Goal: Task Accomplishment & Management: Complete application form

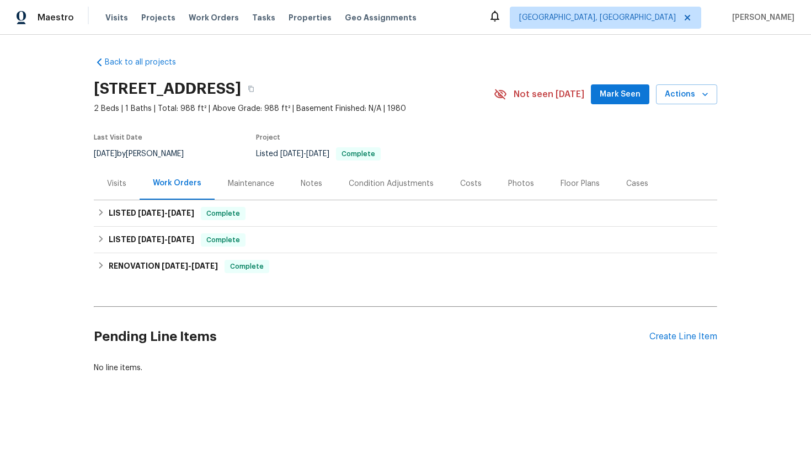
click at [130, 186] on div "Visits" at bounding box center [117, 183] width 46 height 33
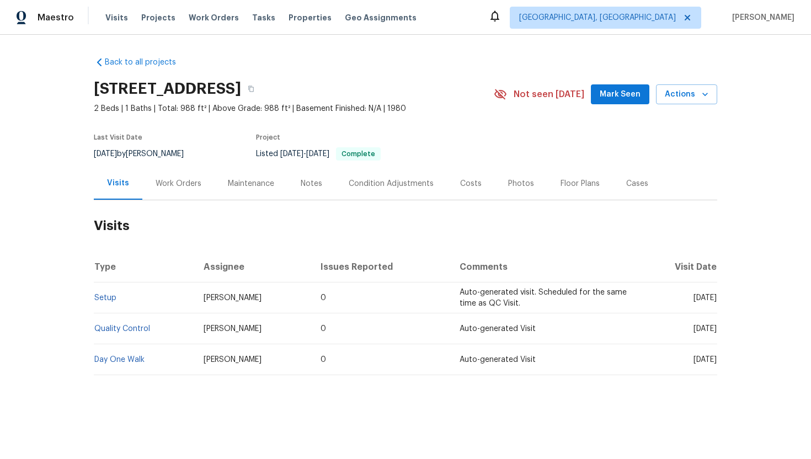
drag, startPoint x: 672, startPoint y: 296, endPoint x: 716, endPoint y: 300, distance: 44.3
click at [716, 300] on span "Thu, Aug 07 2025" at bounding box center [704, 298] width 23 height 8
copy span "Aug 07 2025"
click at [149, 184] on div "Work Orders" at bounding box center [178, 183] width 72 height 33
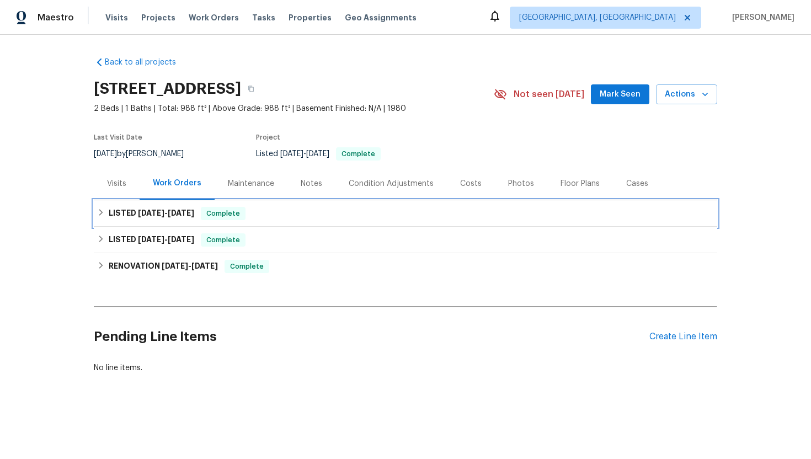
click at [159, 215] on span "8/20/25" at bounding box center [151, 213] width 26 height 8
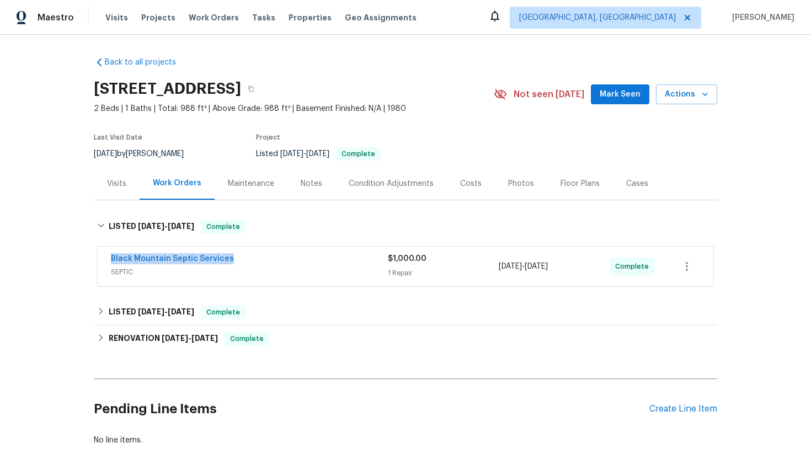
drag, startPoint x: 236, startPoint y: 256, endPoint x: 97, endPoint y: 255, distance: 139.0
click at [97, 255] on div "Black Mountain Septic Services SEPTIC $1,000.00 1 Repair 8/20/2025 - 8/30/2025 …" at bounding box center [405, 266] width 617 height 41
copy link "Black Mountain Septic Services"
drag, startPoint x: 582, startPoint y: 273, endPoint x: 495, endPoint y: 271, distance: 86.6
click at [495, 271] on div "Black Mountain Septic Services SEPTIC $1,000.00 1 Repair 8/20/2025 - 8/30/2025 …" at bounding box center [392, 266] width 563 height 26
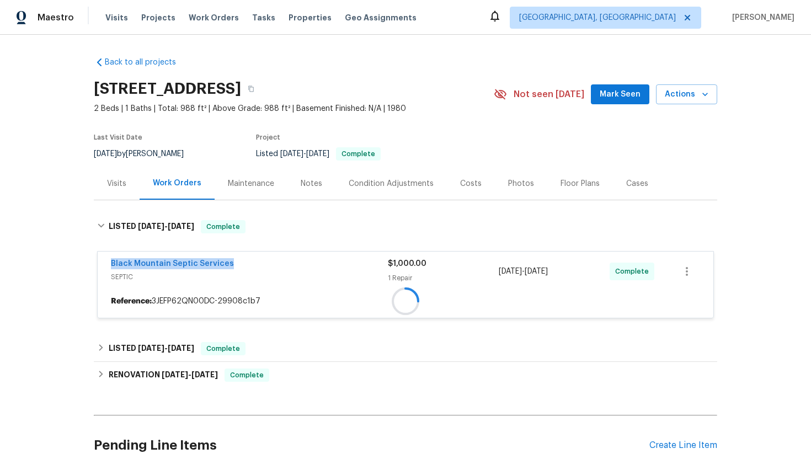
copy div "8/20/2025 - 8/30/2025"
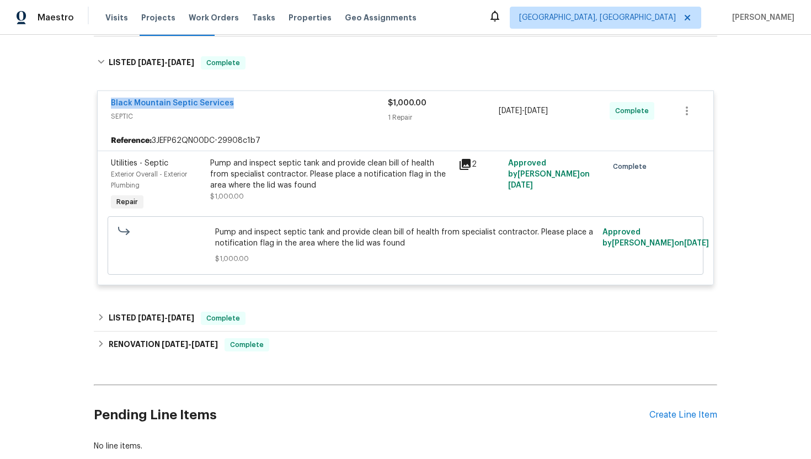
scroll to position [120, 0]
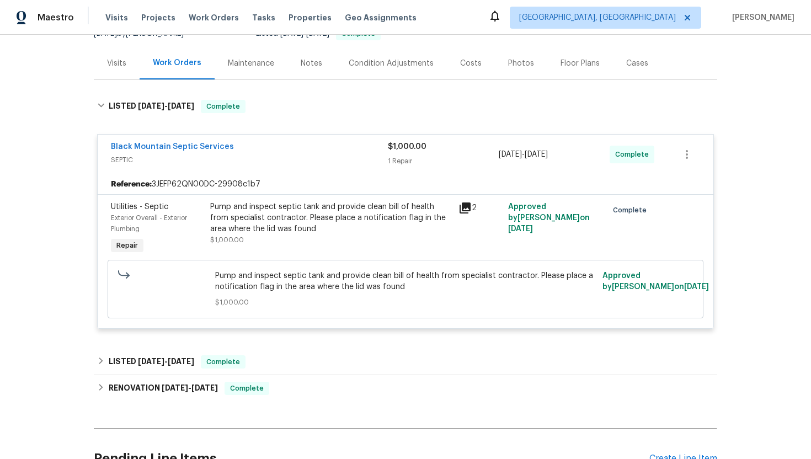
click at [126, 71] on div "Visits" at bounding box center [117, 63] width 46 height 33
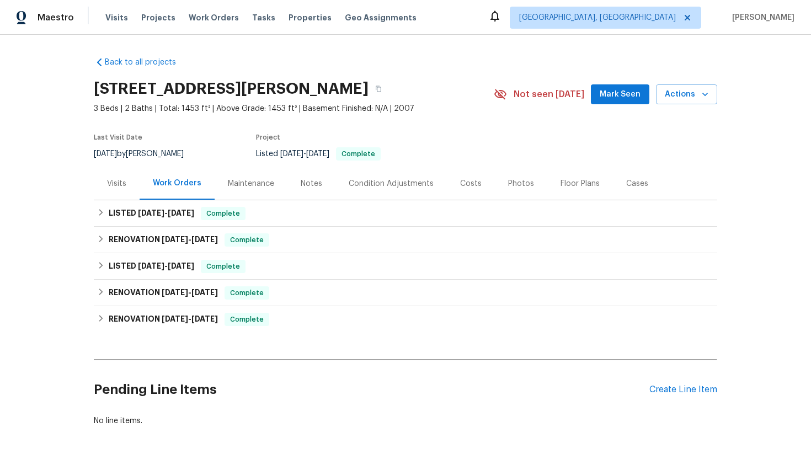
click at [116, 186] on div "Visits" at bounding box center [116, 183] width 19 height 11
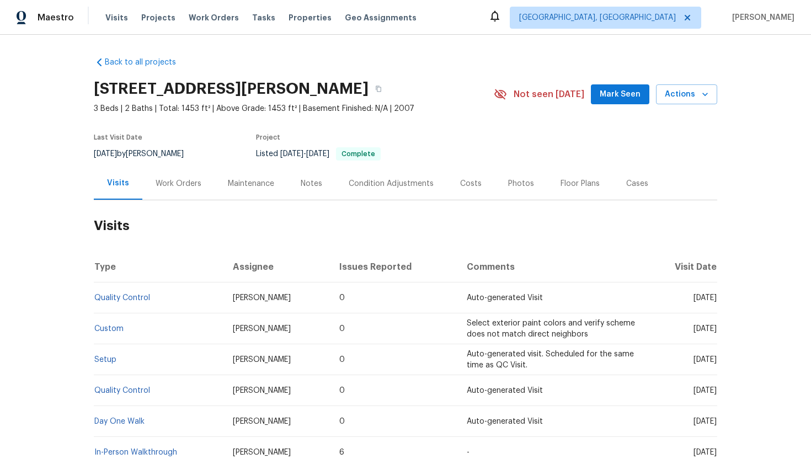
drag, startPoint x: 676, startPoint y: 297, endPoint x: 716, endPoint y: 300, distance: 40.9
click at [716, 300] on td "Tue, Jul 08 2025" at bounding box center [681, 297] width 72 height 31
copy span "Jul 08 2025"
click at [165, 180] on div "Work Orders" at bounding box center [179, 183] width 46 height 11
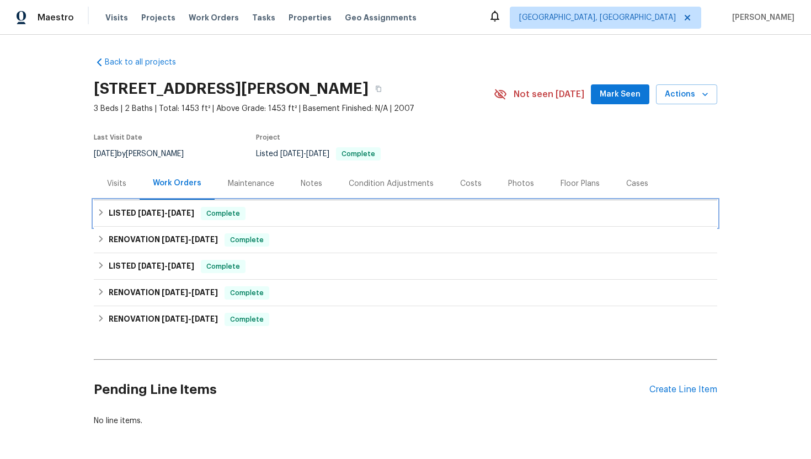
click at [202, 208] on span "Complete" at bounding box center [223, 213] width 42 height 11
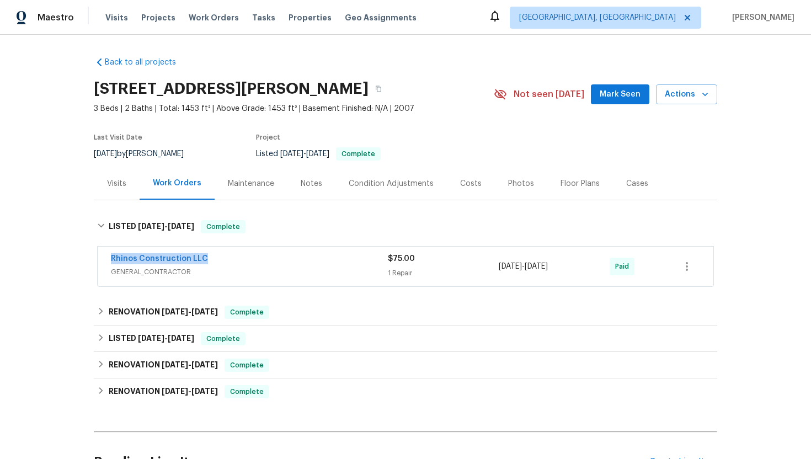
drag, startPoint x: 221, startPoint y: 259, endPoint x: 60, endPoint y: 258, distance: 161.0
click at [60, 258] on div "Back to all projects 40168 W Sanders Way, Maricopa, AZ 85138 3 Beds | 2 Baths |…" at bounding box center [405, 247] width 811 height 424
copy link "Rhinos Construction LLC"
drag, startPoint x: 575, startPoint y: 266, endPoint x: 495, endPoint y: 266, distance: 80.5
click at [494, 266] on div "Rhinos Construction LLC GENERAL_CONTRACTOR $75.00 1 Repair 8/4/2025 - 8/5/2025 …" at bounding box center [392, 266] width 563 height 26
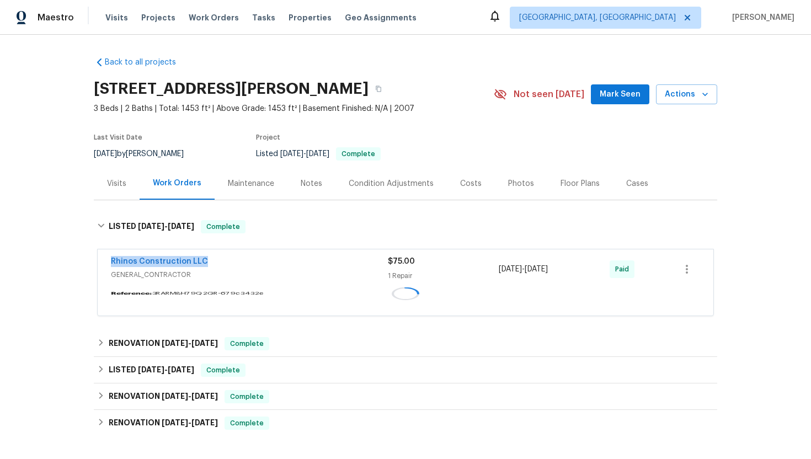
copy div "1 Repair 8/4/2025 - 8/5/2025"
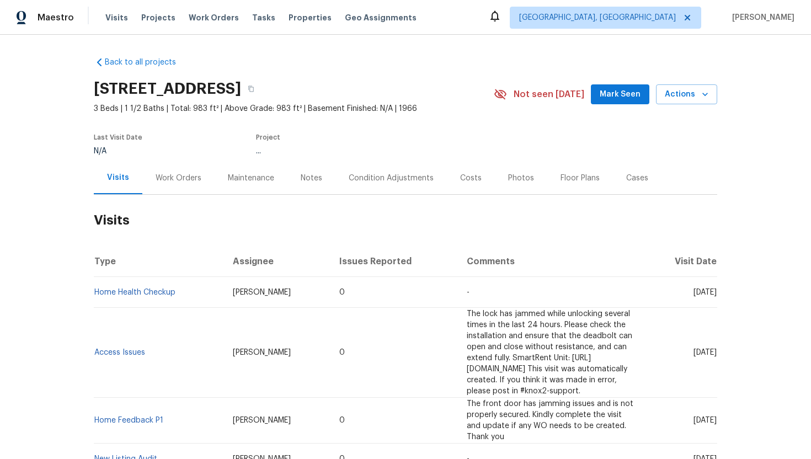
click at [182, 174] on div "Work Orders" at bounding box center [179, 178] width 46 height 11
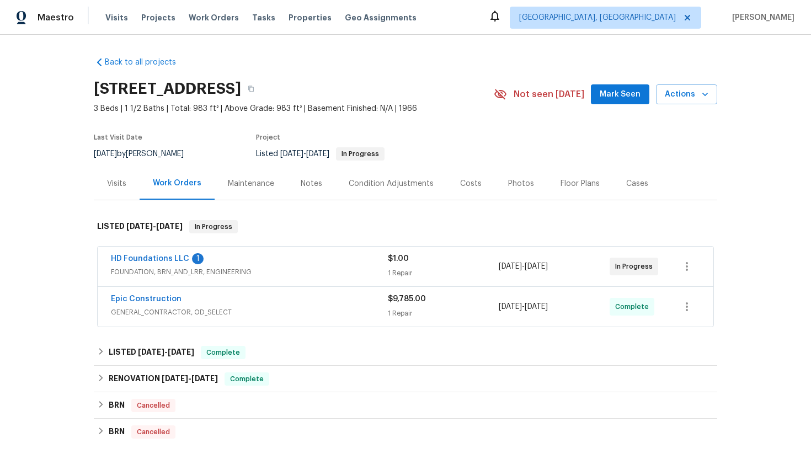
click at [272, 267] on span "FOUNDATION, BRN_AND_LRR, ENGINEERING" at bounding box center [249, 271] width 277 height 11
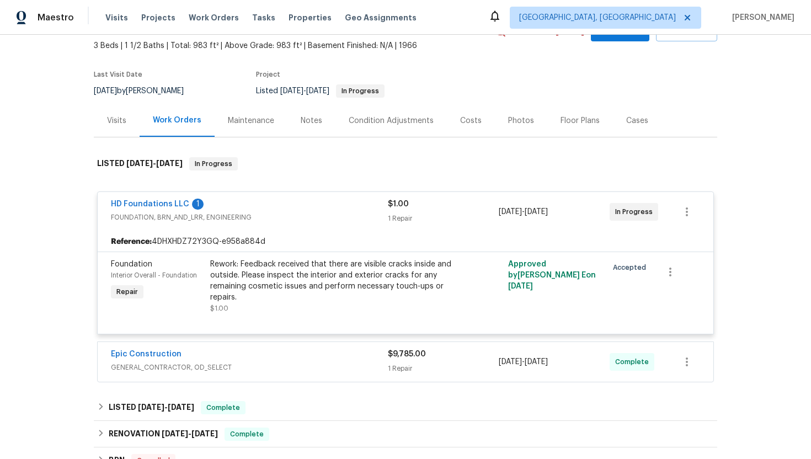
scroll to position [193, 0]
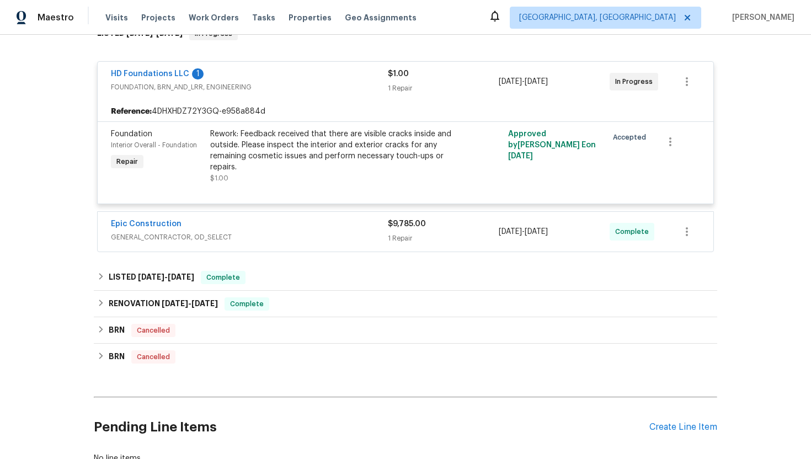
click at [257, 232] on span "GENERAL_CONTRACTOR, OD_SELECT" at bounding box center [249, 237] width 277 height 11
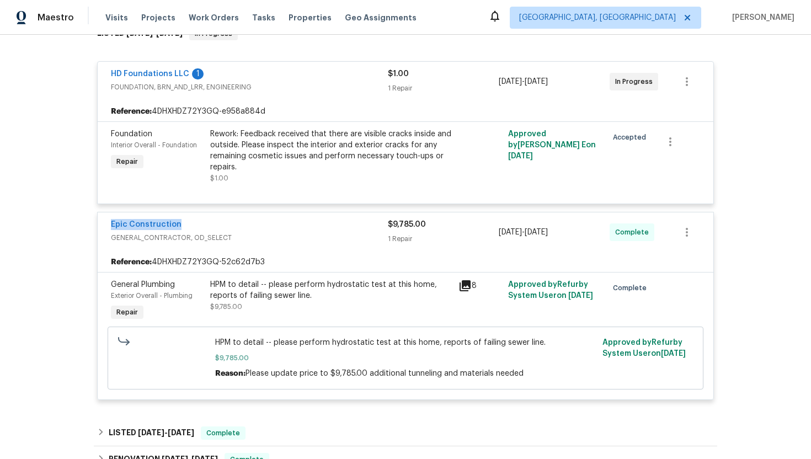
drag, startPoint x: 186, startPoint y: 223, endPoint x: 84, endPoint y: 224, distance: 102.0
click at [84, 224] on div "Back to all projects 720 Tanglewood Dr, Hurst, TX 76053 3 Beds | 1 1/2 Baths | …" at bounding box center [405, 247] width 811 height 424
copy link "Epic Construction"
drag, startPoint x: 579, startPoint y: 237, endPoint x: 494, endPoint y: 237, distance: 84.9
click at [494, 237] on div "Epic Construction GENERAL_CONTRACTOR, OD_SELECT $9,785.00 1 Repair 7/31/2025 - …" at bounding box center [392, 232] width 563 height 26
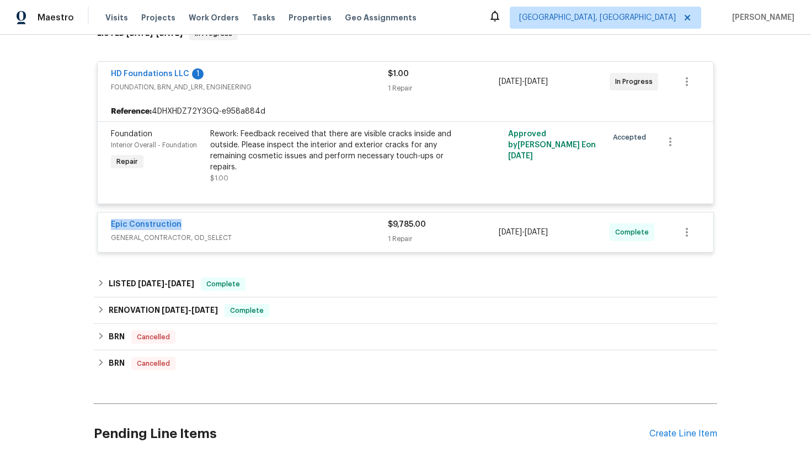
copy div "7/31/2025 - 7/31/2025"
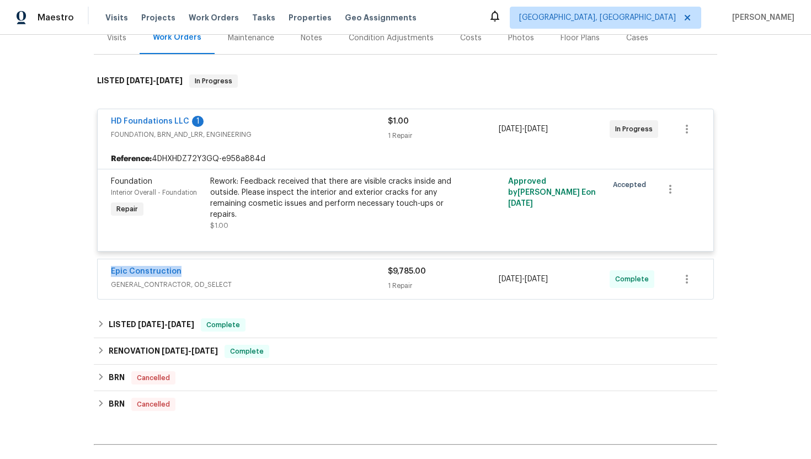
scroll to position [156, 0]
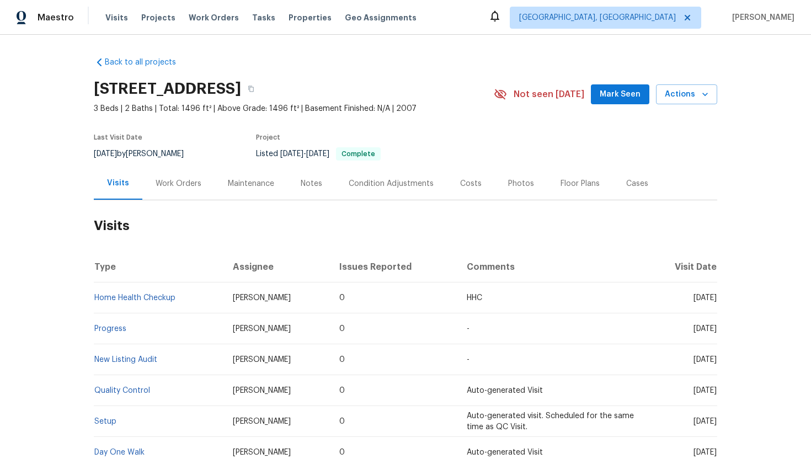
click at [188, 186] on div "Work Orders" at bounding box center [179, 183] width 46 height 11
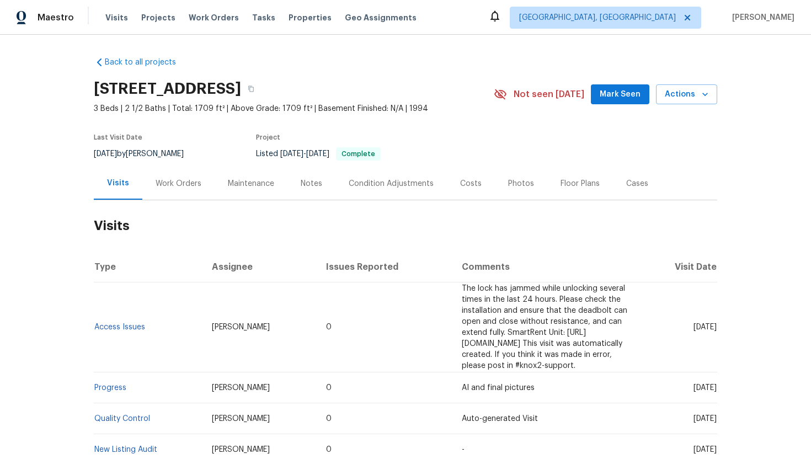
click at [191, 184] on div "Work Orders" at bounding box center [179, 183] width 46 height 11
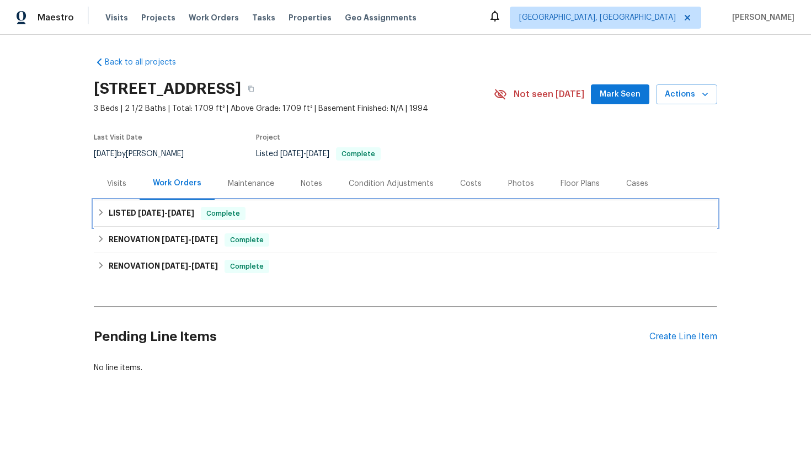
click at [234, 215] on span "Complete" at bounding box center [223, 213] width 42 height 11
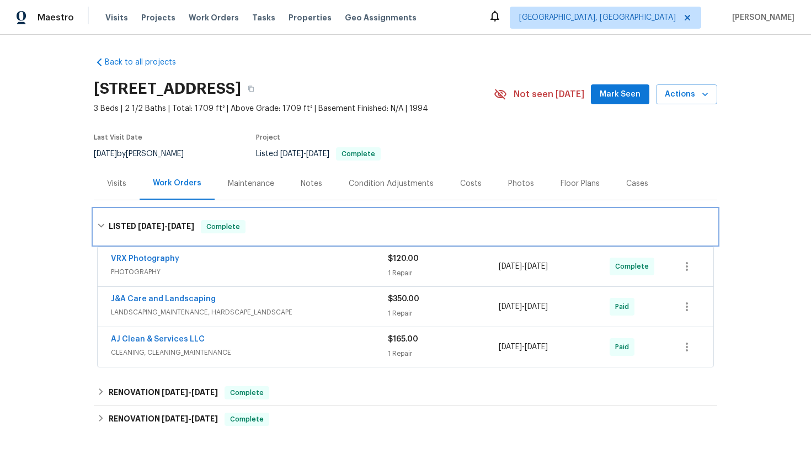
scroll to position [39, 0]
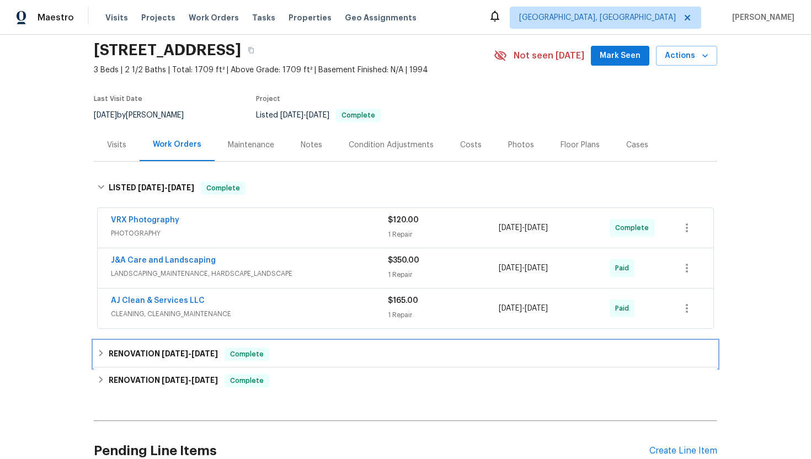
click at [256, 353] on span "Complete" at bounding box center [247, 354] width 42 height 11
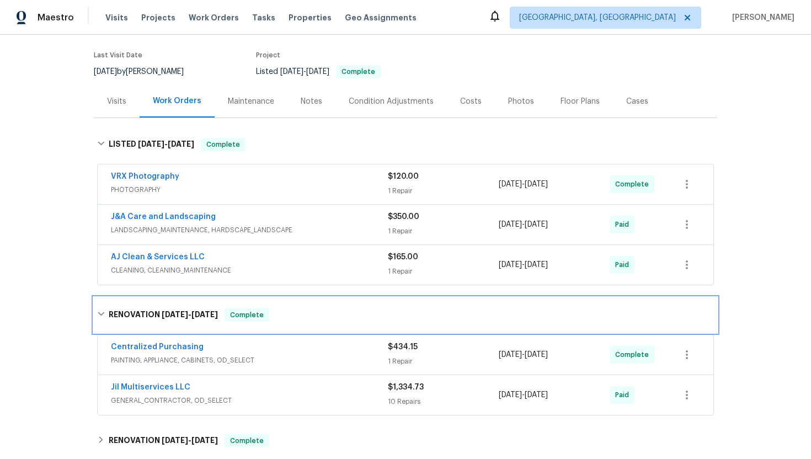
scroll to position [246, 0]
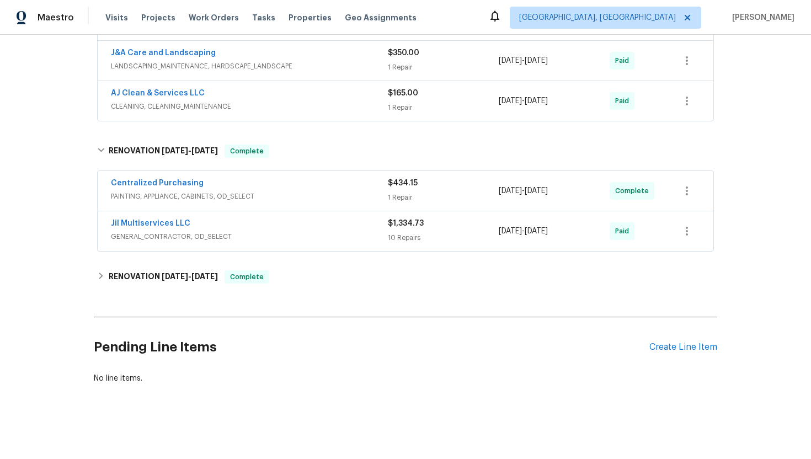
click at [288, 196] on span "PAINTING, APPLIANCE, CABINETS, OD_SELECT" at bounding box center [249, 196] width 277 height 11
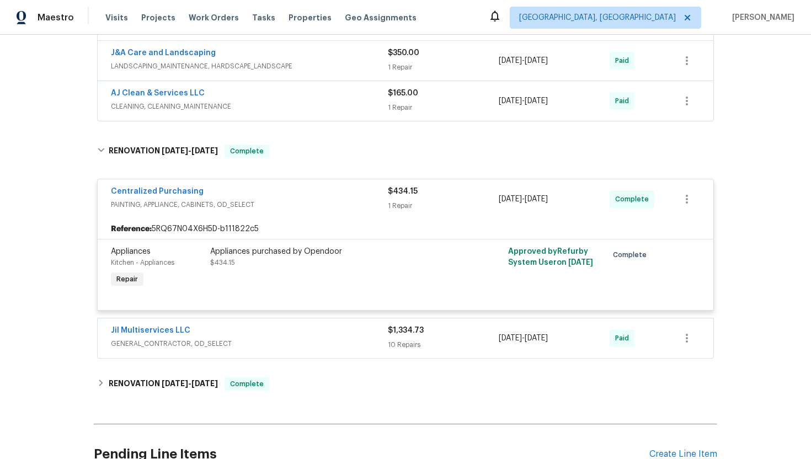
click at [304, 355] on div "Jil Multiservices LLC GENERAL_CONTRACTOR, OD_SELECT $1,334.73 10 Repairs 7/14/2…" at bounding box center [405, 338] width 615 height 40
click at [306, 342] on span "GENERAL_CONTRACTOR, OD_SELECT" at bounding box center [249, 343] width 277 height 11
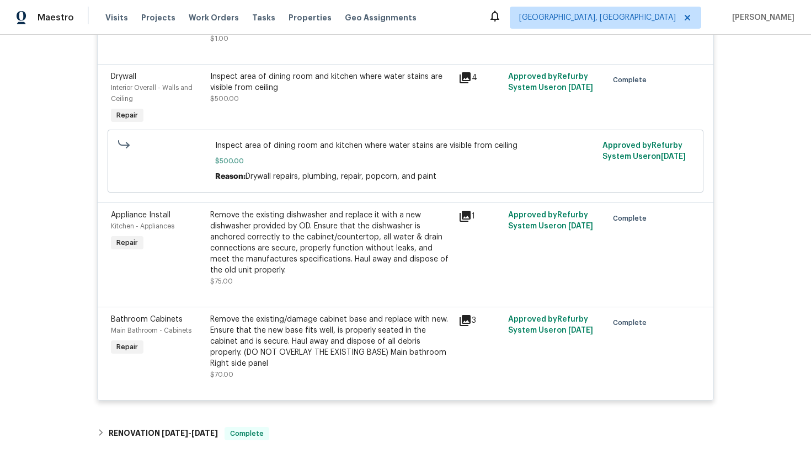
scroll to position [1285, 0]
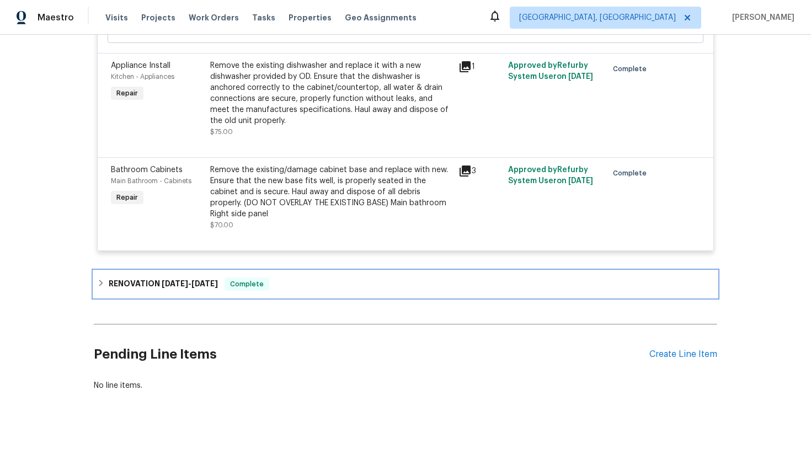
click at [281, 277] on div "RENOVATION 6/16/25 - 7/10/25 Complete" at bounding box center [405, 283] width 617 height 13
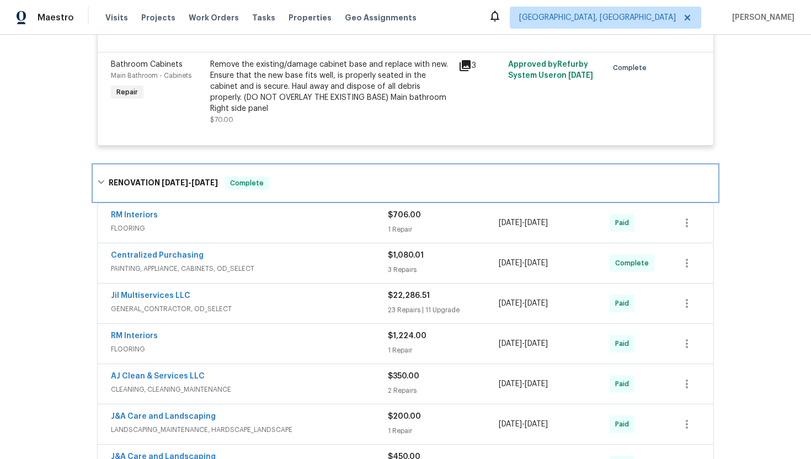
scroll to position [1458, 0]
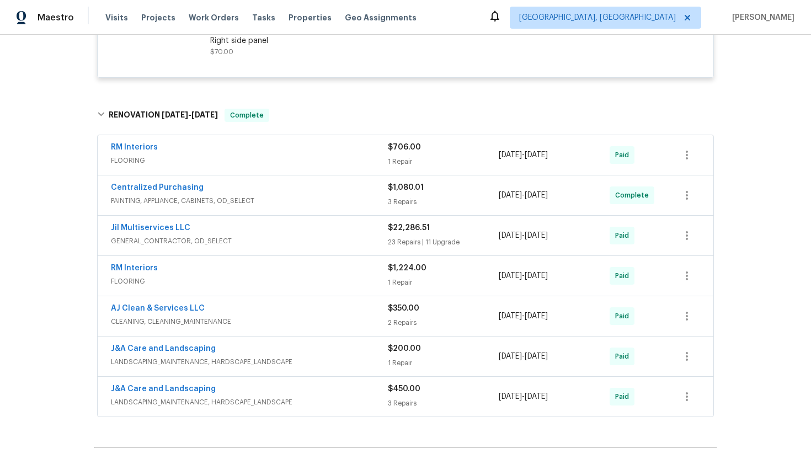
click at [302, 198] on span "PAINTING, APPLIANCE, CABINETS, OD_SELECT" at bounding box center [249, 200] width 277 height 11
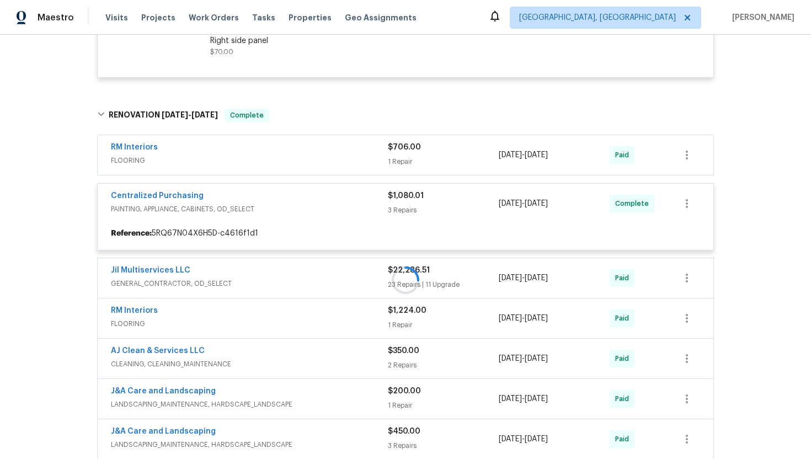
click at [305, 259] on div at bounding box center [405, 280] width 623 height 365
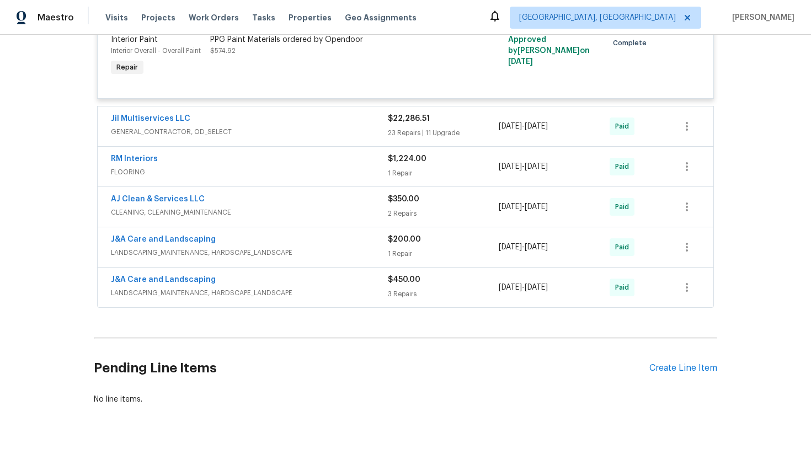
scroll to position [1832, 0]
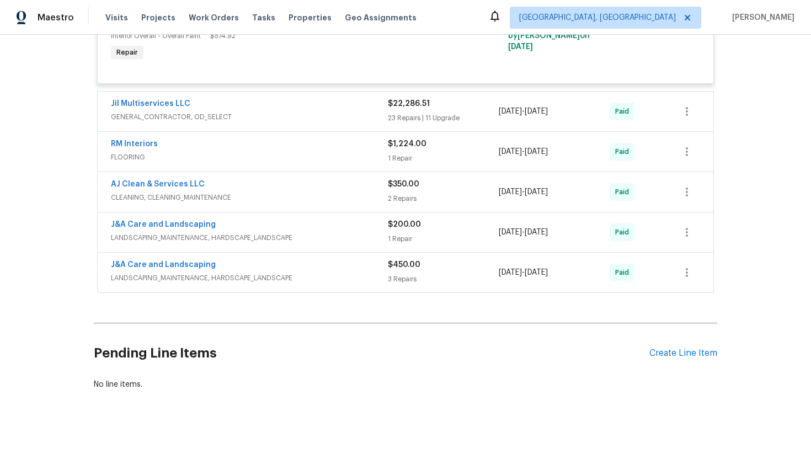
click at [297, 242] on div "J&A Care and Landscaping LANDSCAPING_MAINTENANCE, HARDSCAPE_LANDSCAPE $200.00 1…" at bounding box center [405, 232] width 615 height 40
click at [297, 192] on span "CLEANING, CLEANING_MAINTENANCE" at bounding box center [249, 197] width 277 height 11
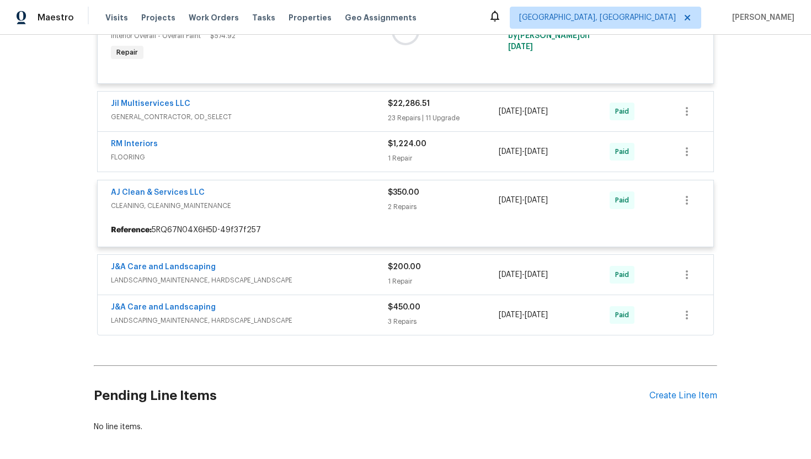
click at [290, 156] on div at bounding box center [405, 31] width 623 height 614
click at [287, 148] on div at bounding box center [405, 31] width 623 height 614
click at [291, 108] on div at bounding box center [405, 31] width 623 height 614
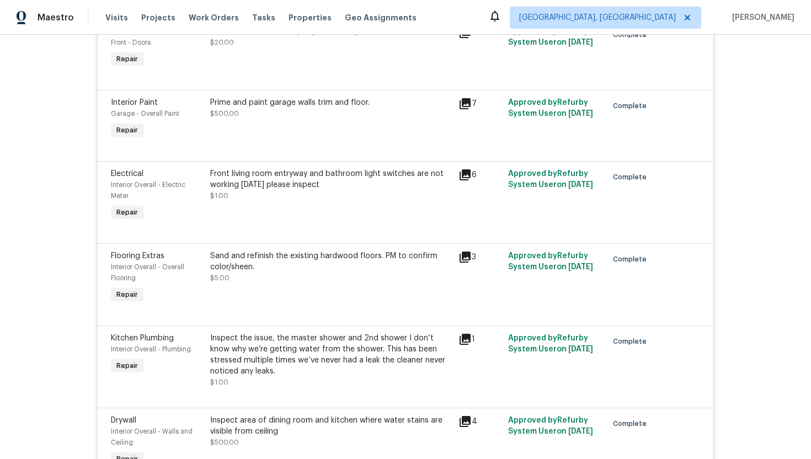
scroll to position [791, 0]
click at [296, 169] on div "Front living room entryway and bathroom light switches are not working today pl…" at bounding box center [331, 180] width 242 height 22
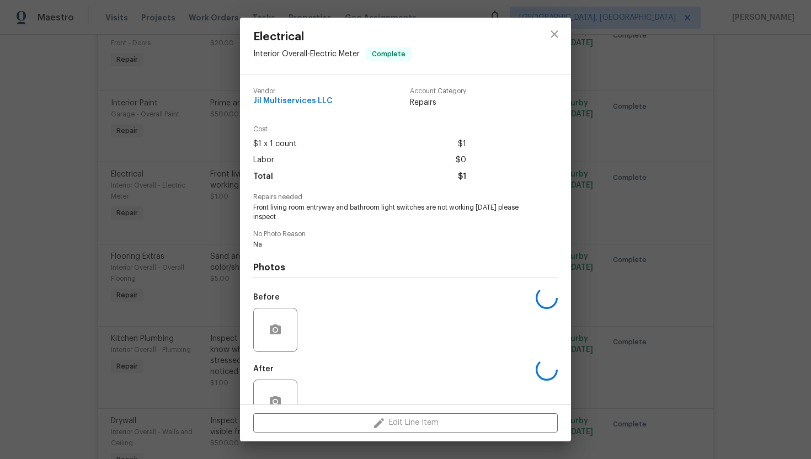
click at [143, 132] on div "Electrical Interior Overall - Electric Meter Complete Vendor Jil Multiservices …" at bounding box center [405, 229] width 811 height 459
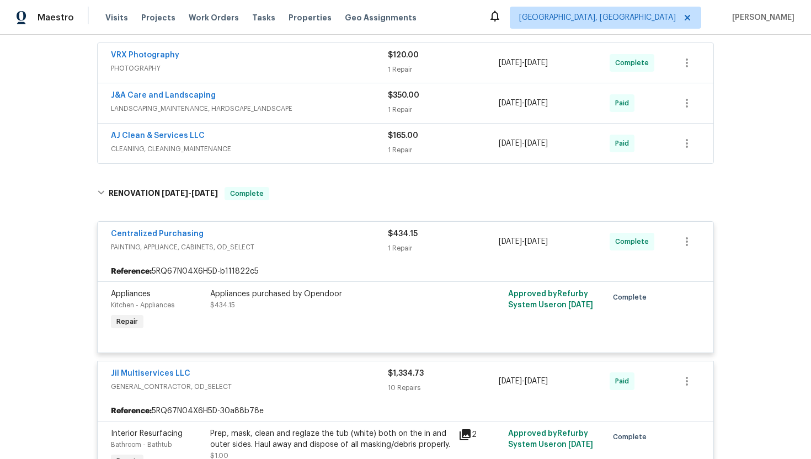
scroll to position [0, 0]
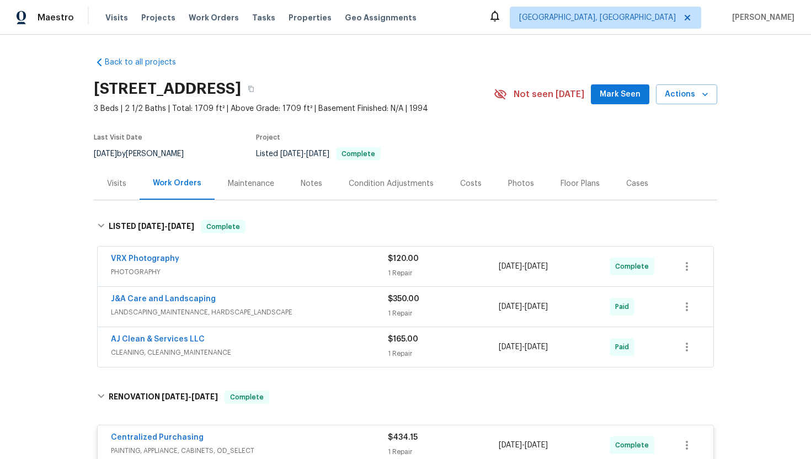
click at [124, 192] on div "Visits" at bounding box center [117, 183] width 46 height 33
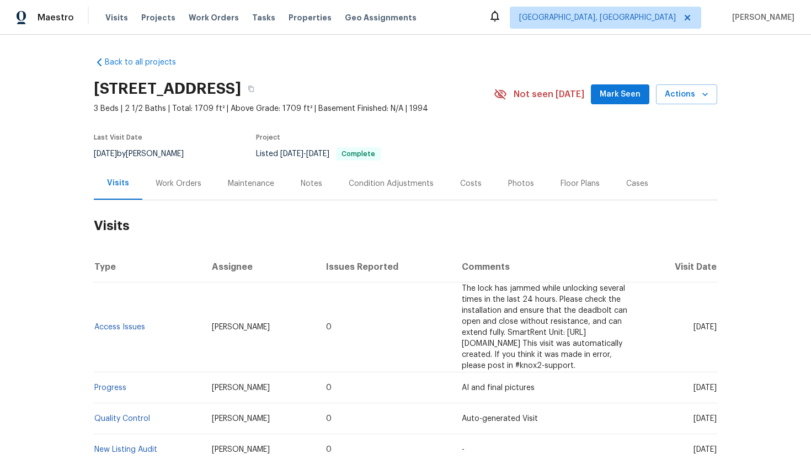
drag, startPoint x: 677, startPoint y: 322, endPoint x: 717, endPoint y: 323, distance: 40.3
click at [717, 324] on div "Back to all projects 1200 Salem Crossing Rd, Kernersville, NC 27284 3 Beds | 2 …" at bounding box center [405, 247] width 811 height 424
drag, startPoint x: 674, startPoint y: 320, endPoint x: 717, endPoint y: 326, distance: 43.4
click at [717, 326] on div "Back to all projects 1200 Salem Crossing Rd, Kernersville, NC 27284 3 Beds | 2 …" at bounding box center [405, 247] width 811 height 424
copy span "Jul 28 2025"
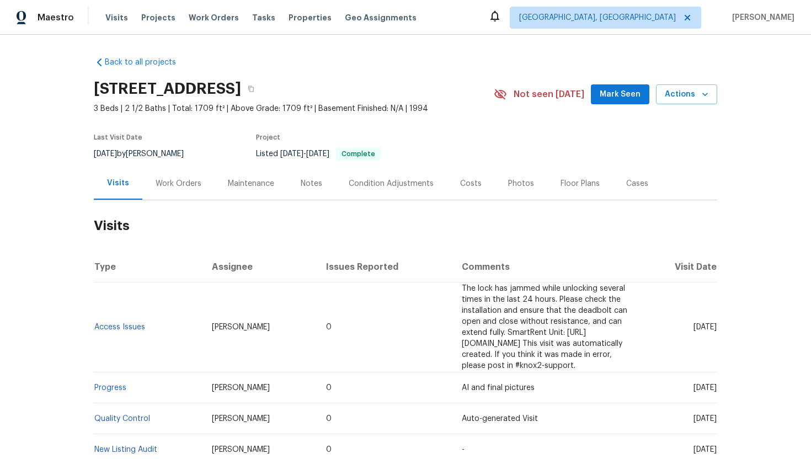
click at [164, 185] on div "Work Orders" at bounding box center [179, 183] width 46 height 11
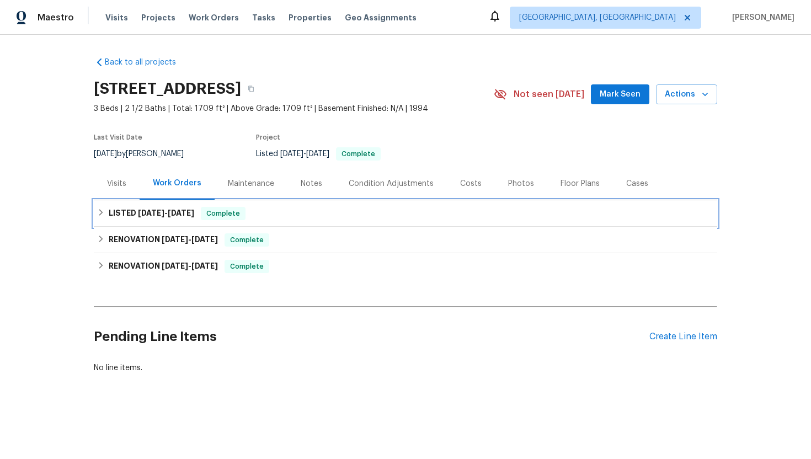
click at [239, 219] on div "Complete" at bounding box center [223, 213] width 45 height 13
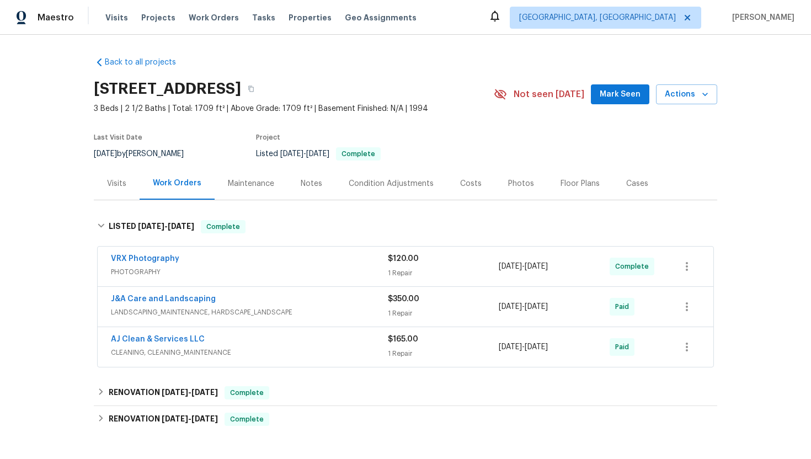
click at [253, 275] on span "PHOTOGRAPHY" at bounding box center [249, 271] width 277 height 11
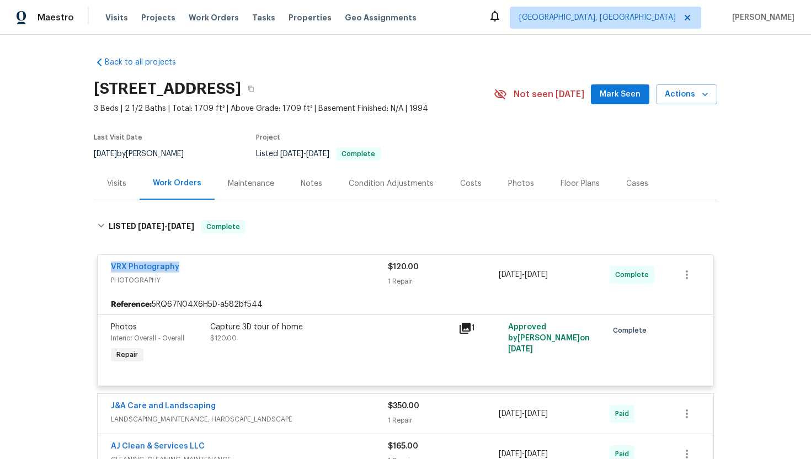
drag, startPoint x: 190, startPoint y: 265, endPoint x: 101, endPoint y: 265, distance: 88.2
click at [101, 265] on div "VRX Photography PHOTOGRAPHY $120.00 1 Repair 7/26/2025 - 7/28/2025 Complete" at bounding box center [405, 275] width 615 height 40
copy link "VRX Photography"
drag, startPoint x: 583, startPoint y: 278, endPoint x: 495, endPoint y: 274, distance: 87.8
click at [495, 274] on div "VRX Photography PHOTOGRAPHY $120.00 1 Repair 7/26/2025 - 7/28/2025 Complete" at bounding box center [392, 274] width 563 height 26
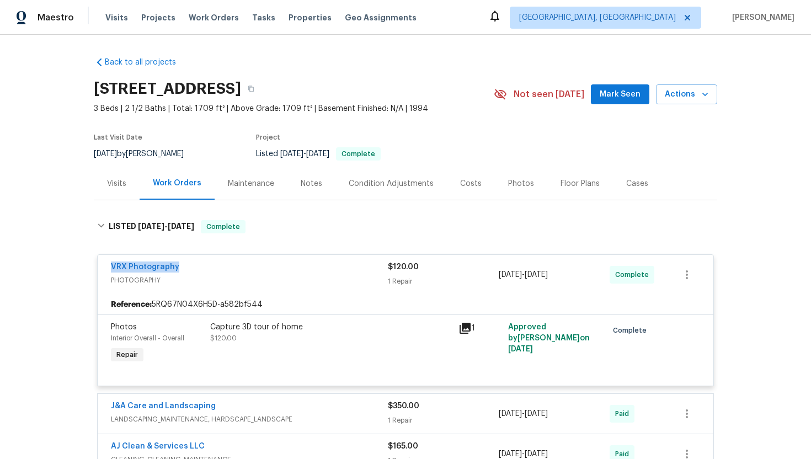
copy div "1 Repair 7/26/2025 - 7/28/2025"
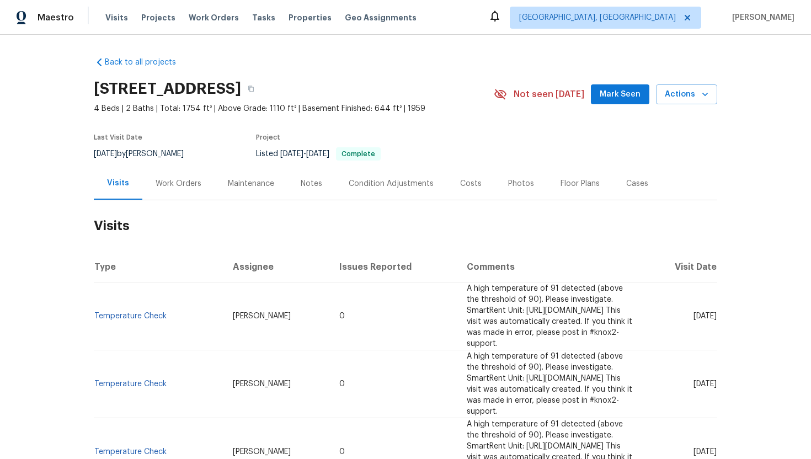
click at [169, 188] on div "Work Orders" at bounding box center [179, 183] width 46 height 11
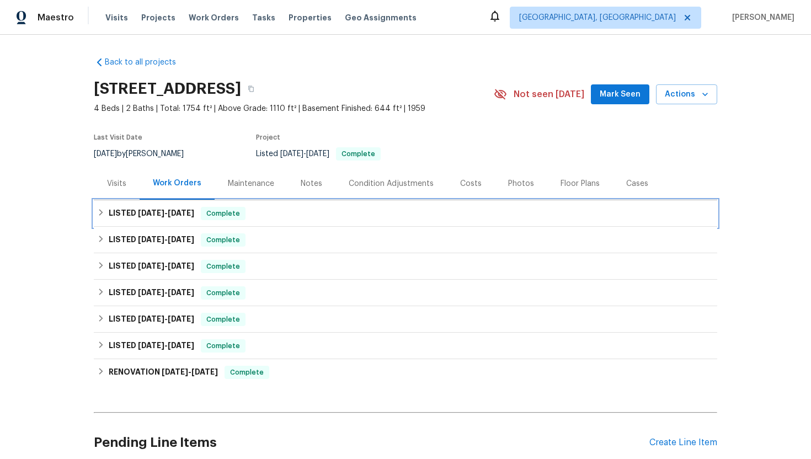
click at [197, 213] on div "LISTED [DATE] - [DATE] Complete" at bounding box center [405, 213] width 617 height 13
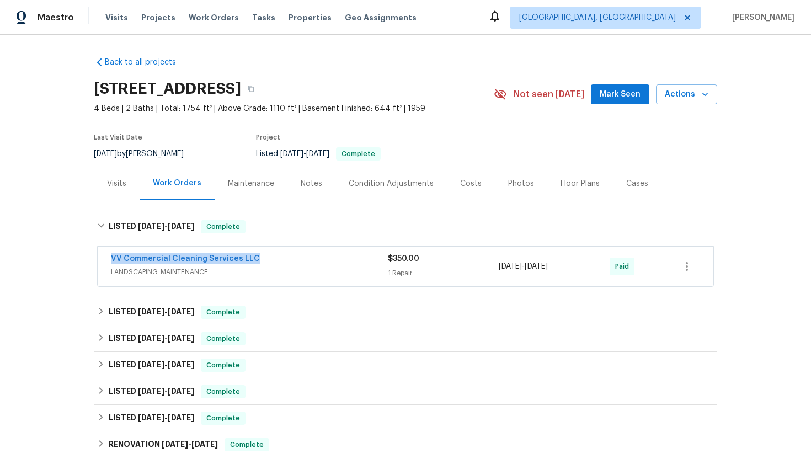
drag, startPoint x: 270, startPoint y: 258, endPoint x: 87, endPoint y: 258, distance: 182.5
click at [87, 258] on div "Back to all projects [STREET_ADDRESS] 4 Beds | 2 Baths | Total: 1754 ft² | Abov…" at bounding box center [405, 247] width 811 height 424
copy link "VV Commercial Cleaning Services LLC"
click at [315, 269] on span "LANDSCAPING_MAINTENANCE" at bounding box center [249, 271] width 277 height 11
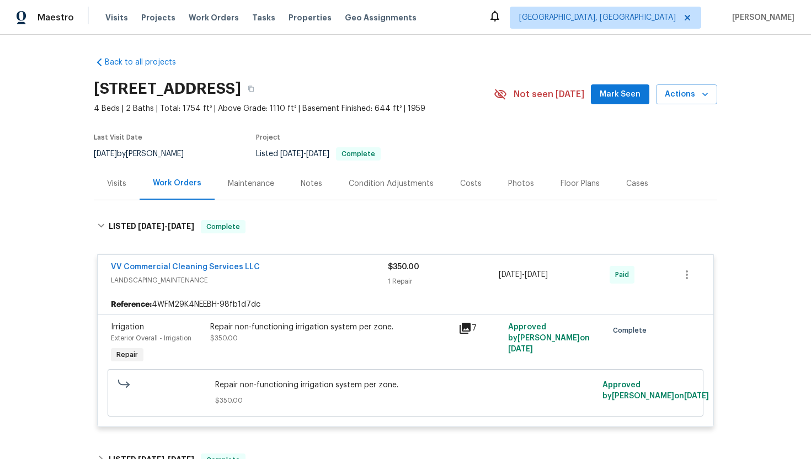
drag, startPoint x: 578, startPoint y: 276, endPoint x: 479, endPoint y: 275, distance: 98.7
click at [479, 275] on div "VV Commercial Cleaning Services LLC LANDSCAPING_MAINTENANCE $350.00 1 Repair [D…" at bounding box center [392, 274] width 563 height 26
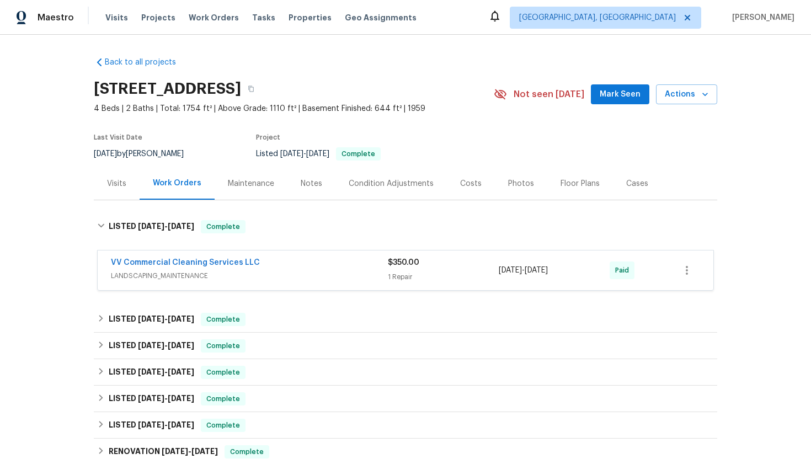
copy div "1 Repair [DATE] - [DATE]"
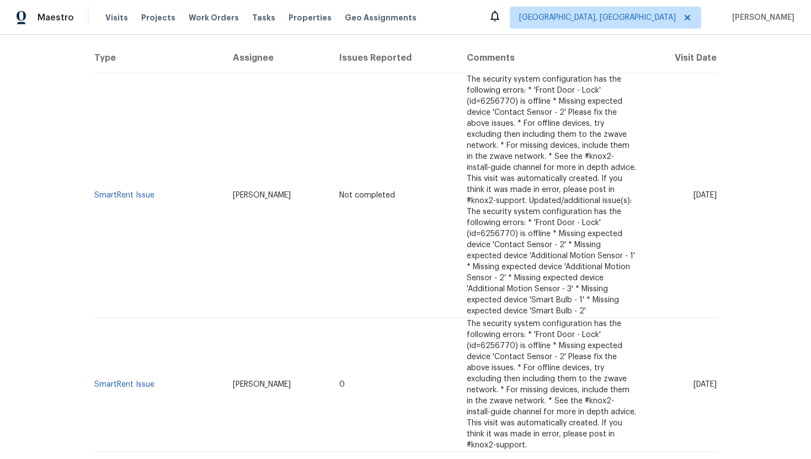
scroll to position [104, 0]
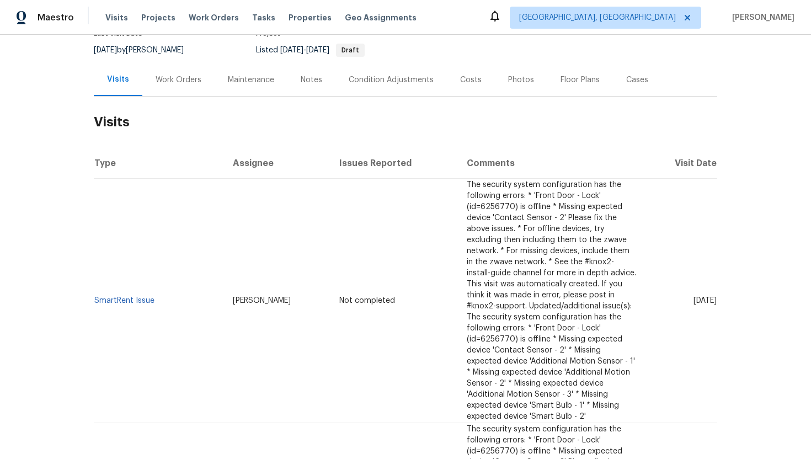
drag, startPoint x: 280, startPoint y: 302, endPoint x: 217, endPoint y: 301, distance: 62.9
click at [224, 301] on td "[PERSON_NAME]" at bounding box center [277, 301] width 107 height 244
copy span "[PERSON_NAME]"
click at [628, 77] on div "Cases" at bounding box center [637, 79] width 22 height 11
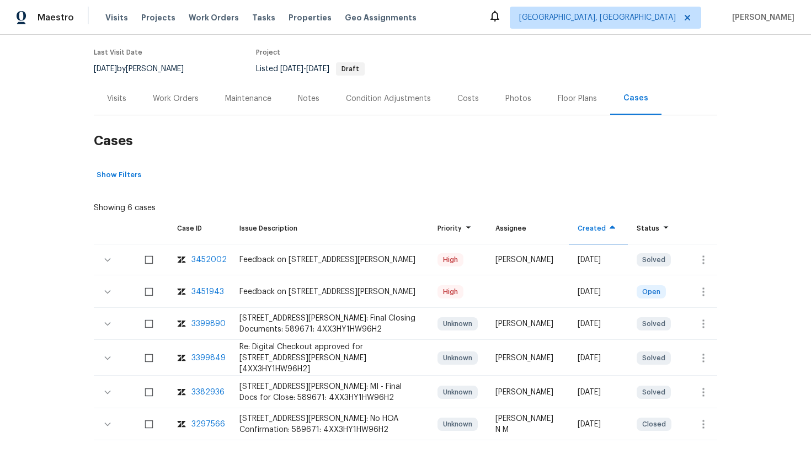
scroll to position [98, 0]
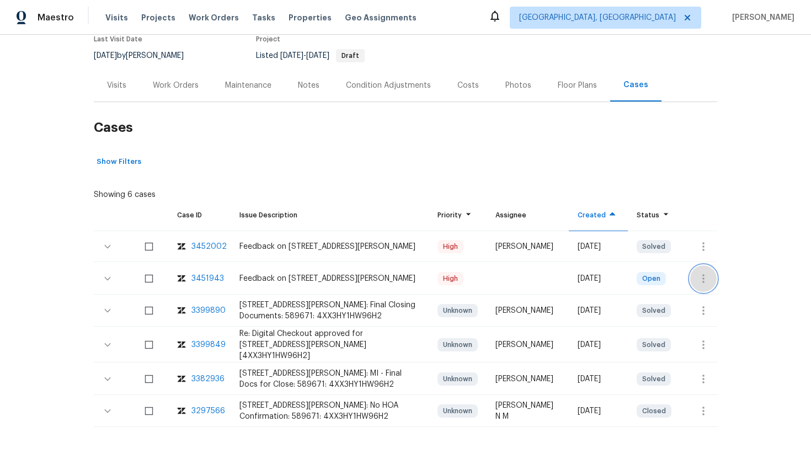
click at [702, 275] on icon "button" at bounding box center [703, 278] width 2 height 9
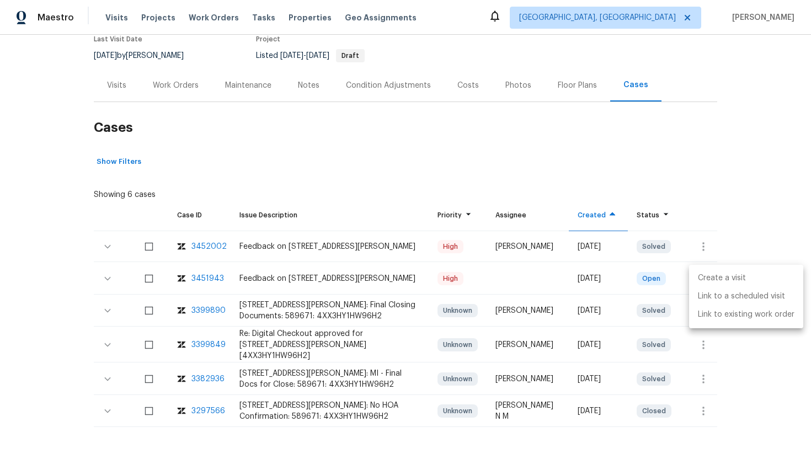
click at [708, 278] on li "Create a visit" at bounding box center [746, 278] width 114 height 18
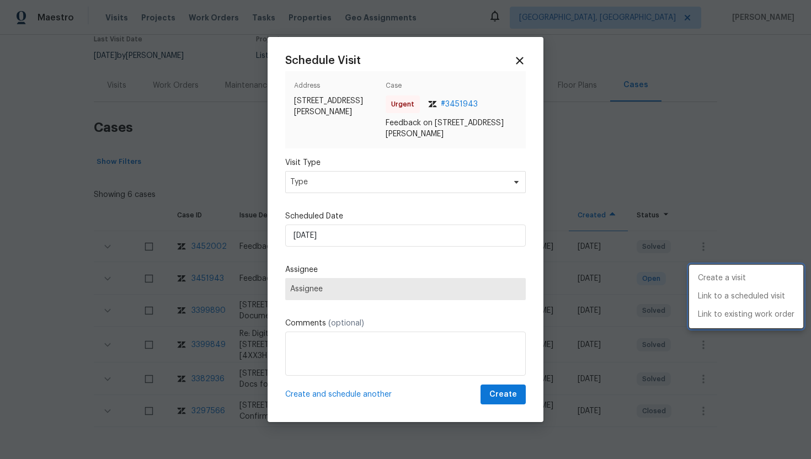
click at [310, 180] on div at bounding box center [405, 229] width 811 height 459
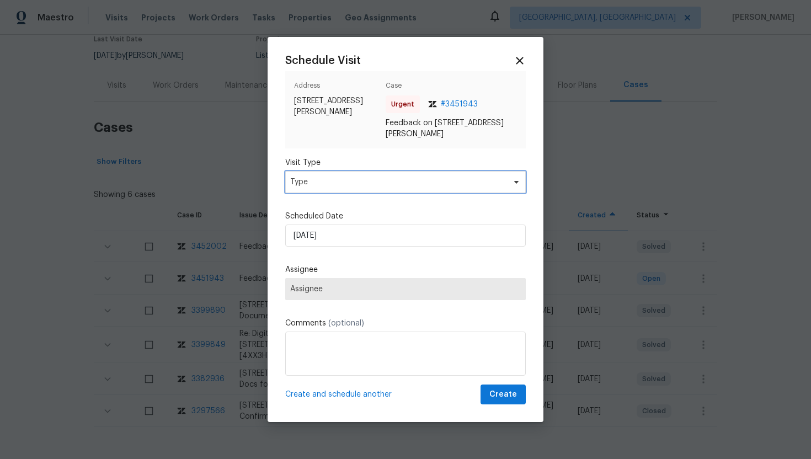
click at [310, 180] on span "Type" at bounding box center [397, 181] width 215 height 11
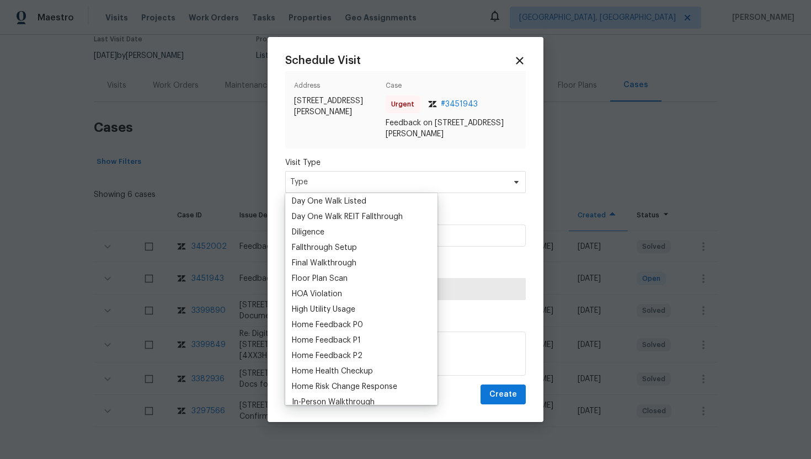
scroll to position [221, 0]
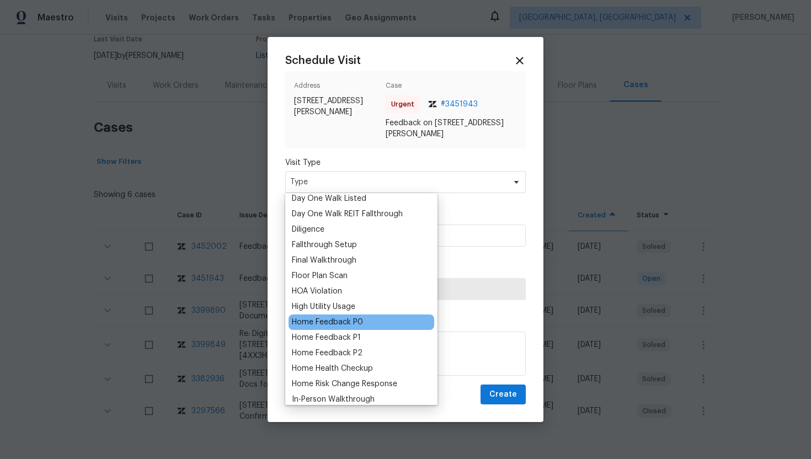
click at [345, 322] on div "Home Feedback P0" at bounding box center [327, 322] width 71 height 11
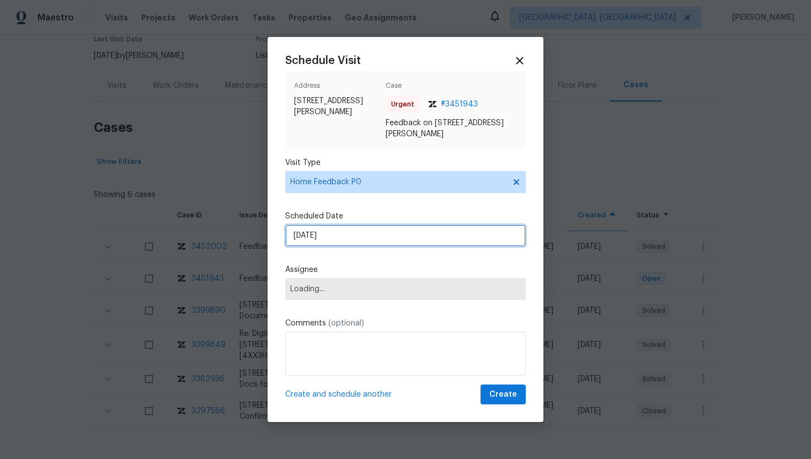
click at [351, 239] on input "[DATE]" at bounding box center [405, 235] width 240 height 22
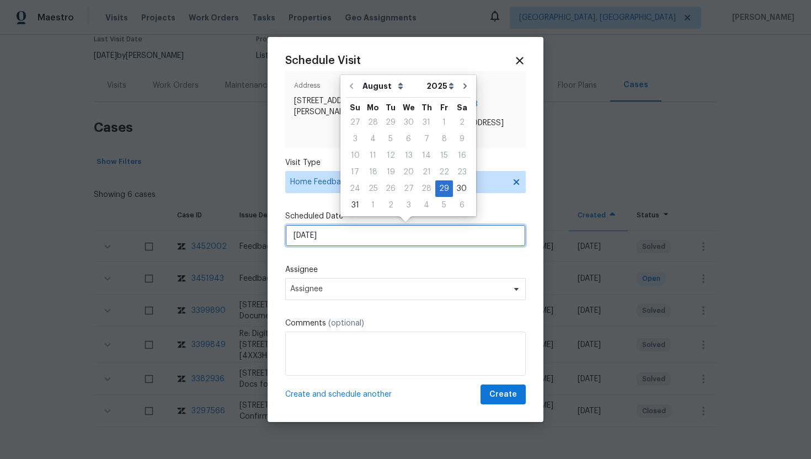
click at [351, 239] on input "8/29/2025" at bounding box center [405, 235] width 240 height 22
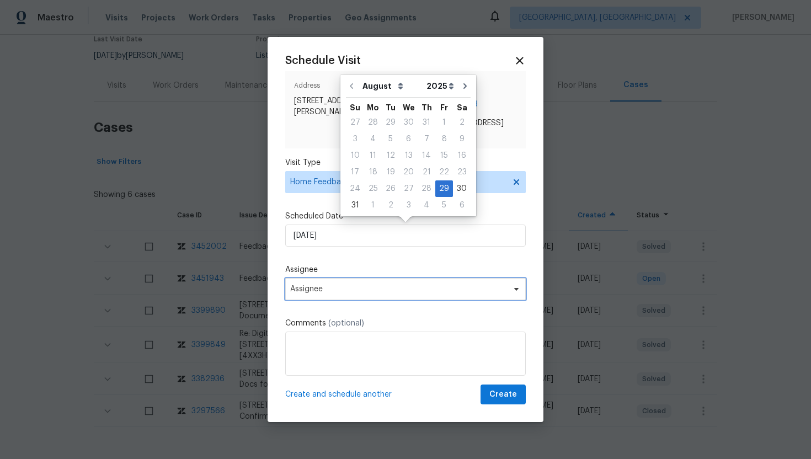
click at [349, 293] on span "Assignee" at bounding box center [405, 289] width 240 height 22
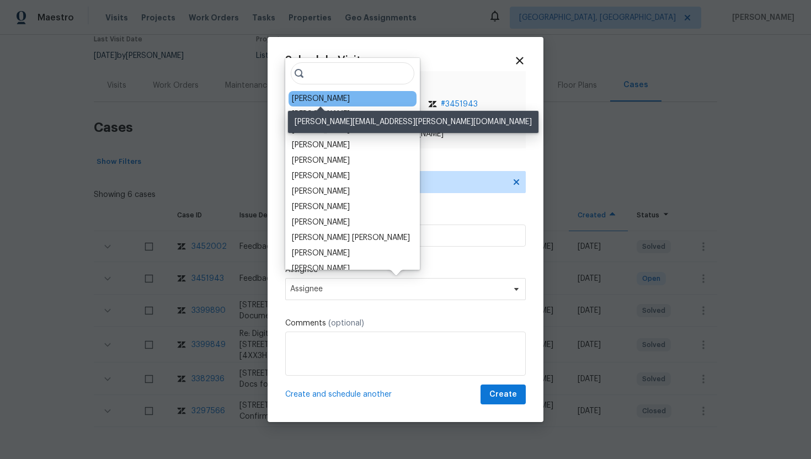
click at [332, 103] on div "Dominic Herron" at bounding box center [321, 98] width 58 height 11
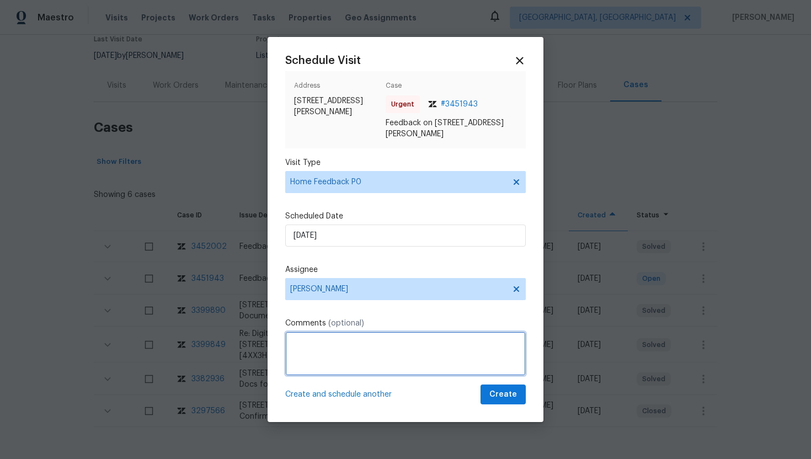
click at [331, 354] on textarea at bounding box center [405, 353] width 240 height 44
paste textarea "Feedback Message: scheduler commented that an agent called a showing between 6 …"
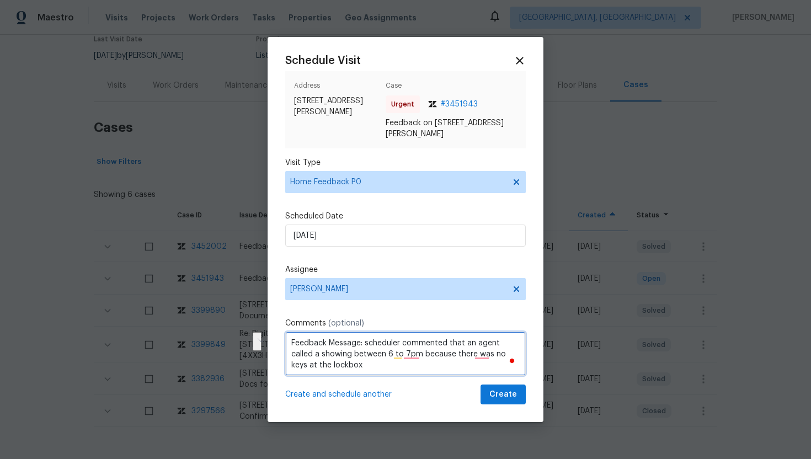
drag, startPoint x: 452, startPoint y: 354, endPoint x: 365, endPoint y: 342, distance: 87.8
click at [365, 342] on textarea "Feedback Message: scheduler commented that an agent called a showing between 6 …" at bounding box center [405, 353] width 240 height 44
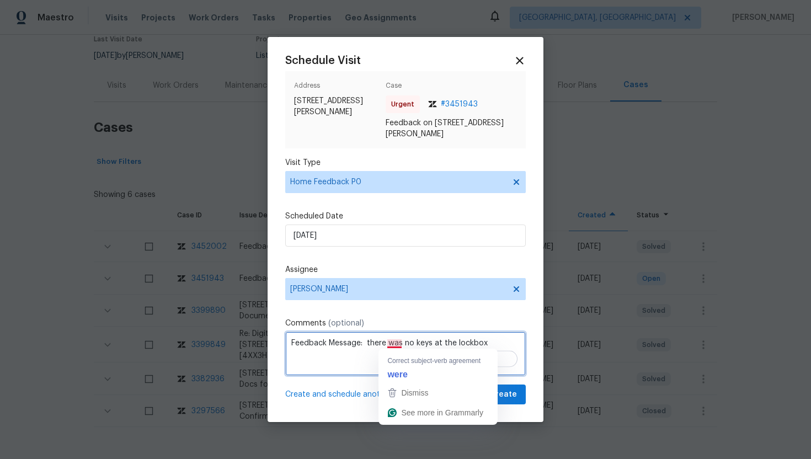
click at [396, 345] on textarea "Feedback Message: there was no keys at the lockbox" at bounding box center [405, 353] width 240 height 44
click at [371, 342] on textarea "Feedback Message: there were no keys at the lockbox" at bounding box center [405, 353] width 240 height 44
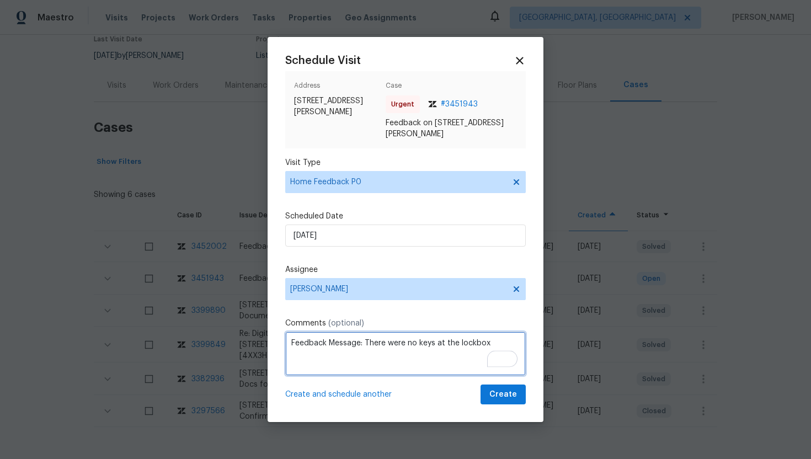
type textarea "Feedback Message: There were no keys at the lockbox"
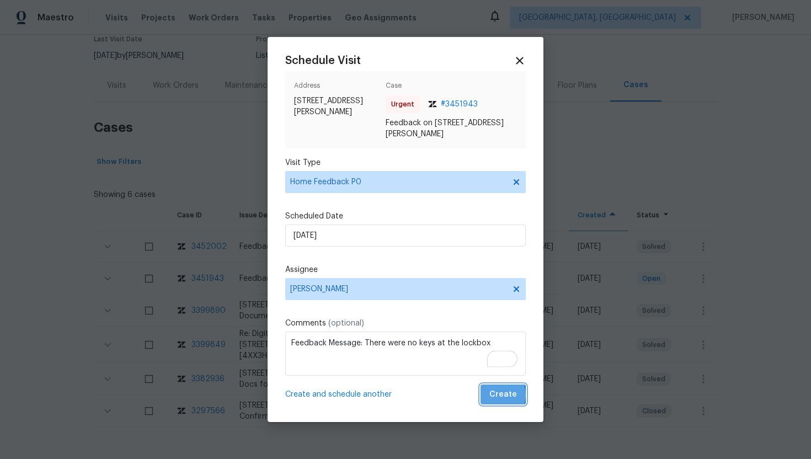
click at [496, 395] on span "Create" at bounding box center [503, 395] width 28 height 14
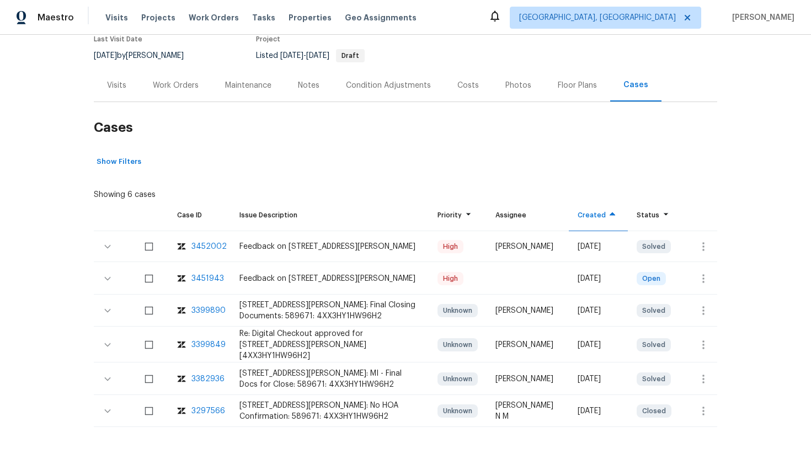
click at [114, 87] on div "Visits" at bounding box center [116, 85] width 19 height 11
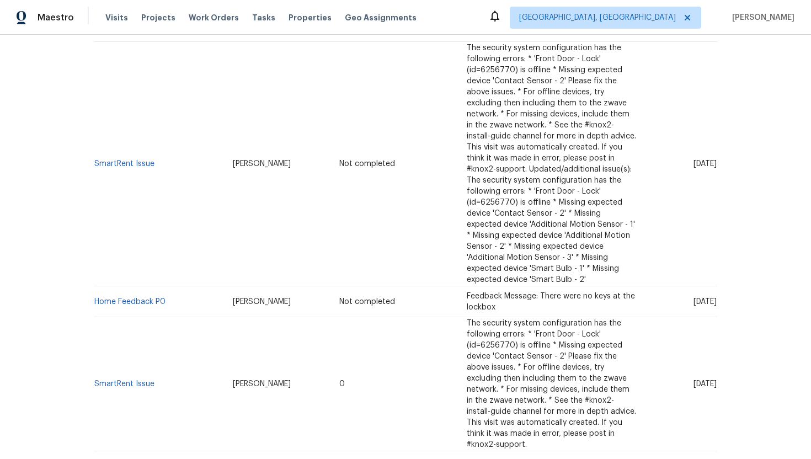
scroll to position [307, 0]
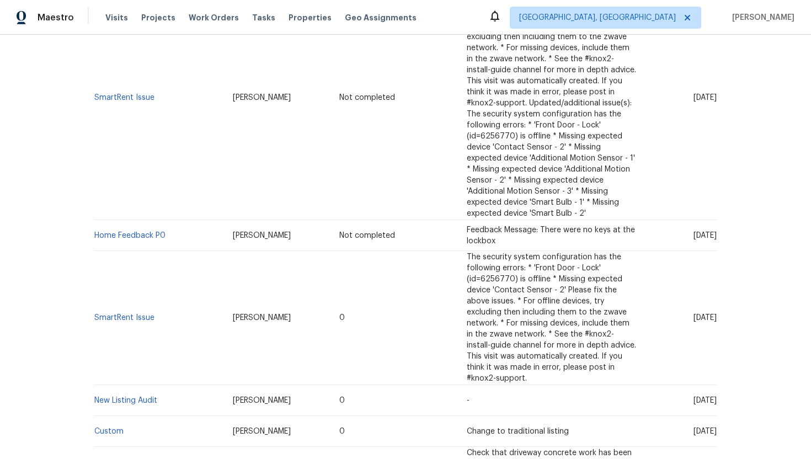
drag, startPoint x: 672, startPoint y: 319, endPoint x: 716, endPoint y: 321, distance: 44.2
click at [716, 320] on span "Wed, Aug 27 2025" at bounding box center [704, 318] width 23 height 8
copy span "Aug 27 2025"
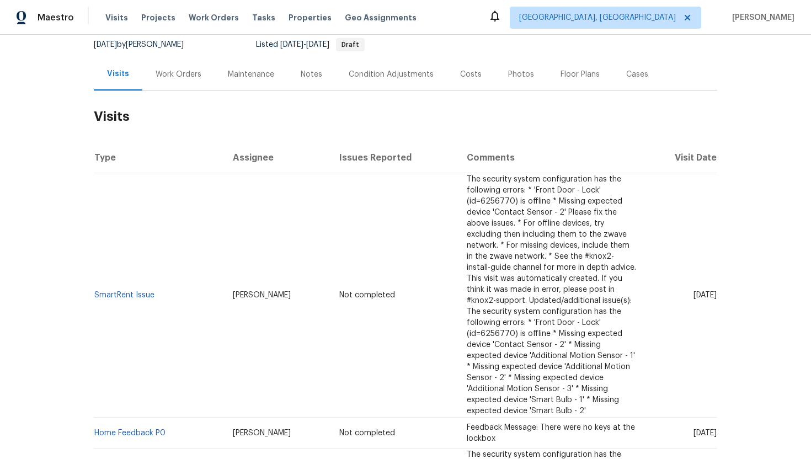
scroll to position [0, 0]
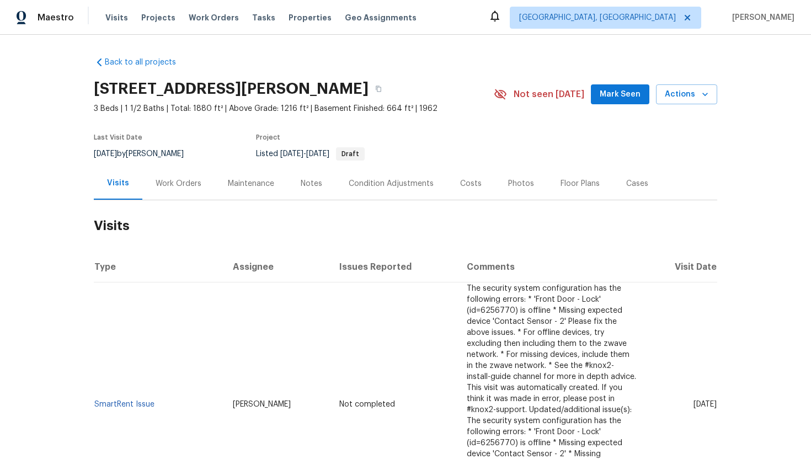
click at [179, 179] on div "Work Orders" at bounding box center [179, 183] width 46 height 11
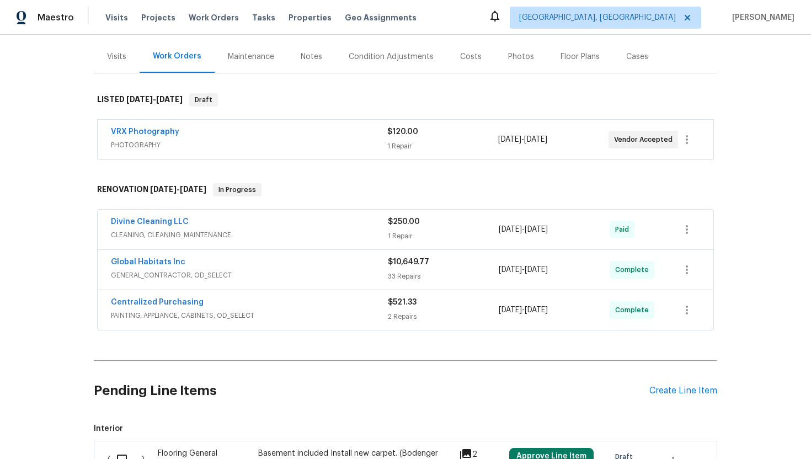
scroll to position [148, 0]
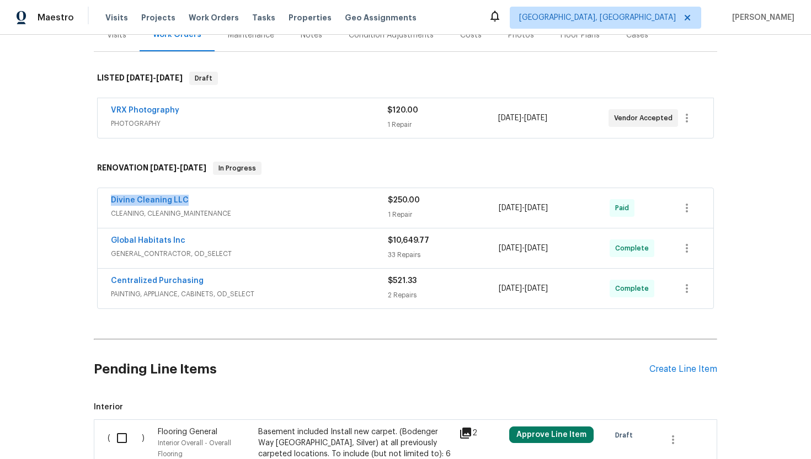
drag, startPoint x: 197, startPoint y: 200, endPoint x: 88, endPoint y: 200, distance: 108.6
click at [88, 200] on div "Back to all projects 14292 Hubbell St, Livonia, MI 48154 3 Beds | 1 1/2 Baths |…" at bounding box center [405, 247] width 811 height 424
drag, startPoint x: 585, startPoint y: 212, endPoint x: 497, endPoint y: 212, distance: 87.7
click at [497, 212] on div "Divine Cleaning LLC CLEANING, CLEANING_MAINTENANCE $250.00 1 Repair 8/18/2025 -…" at bounding box center [392, 208] width 563 height 26
copy div "8/18/2025 - 8/18/2025"
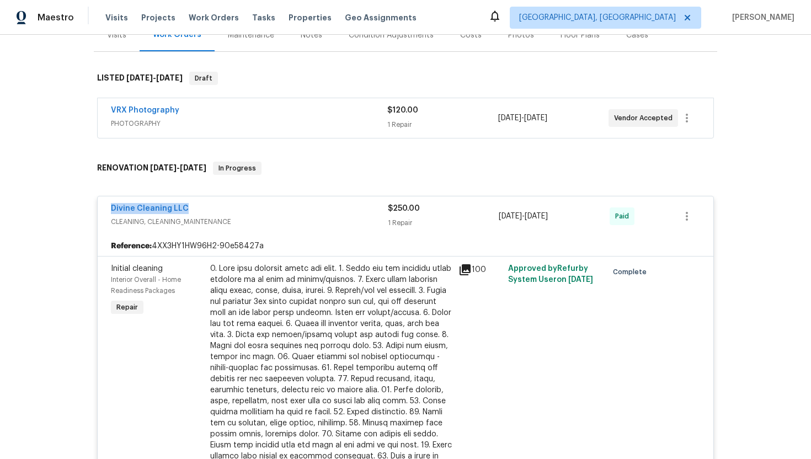
scroll to position [0, 0]
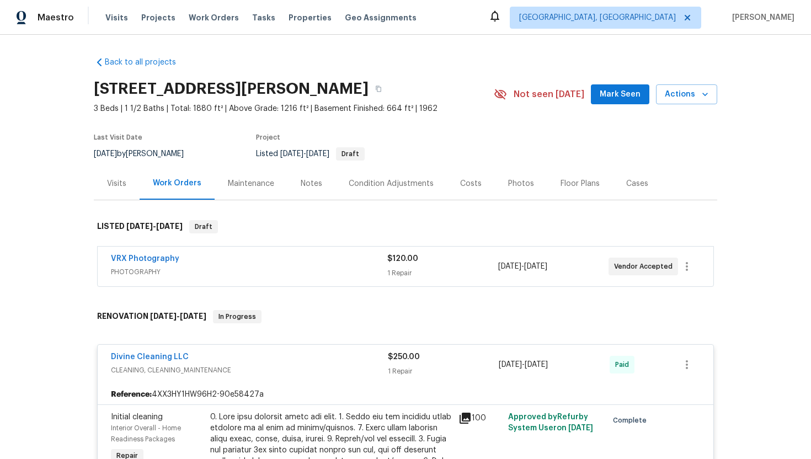
click at [120, 184] on div "Visits" at bounding box center [116, 183] width 19 height 11
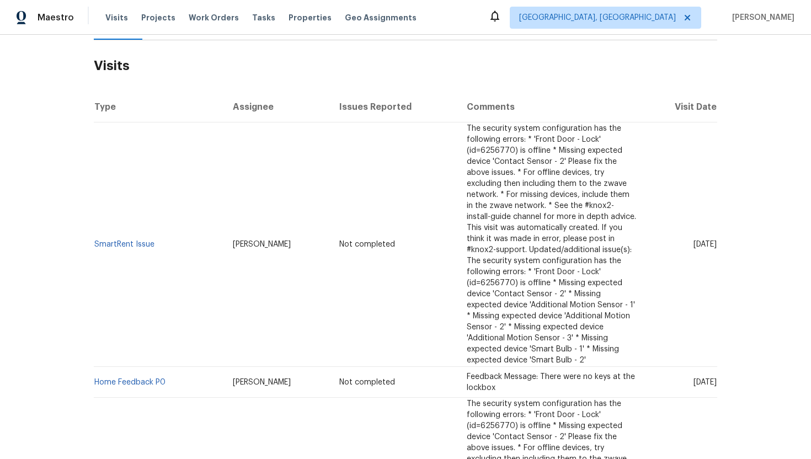
scroll to position [181, 0]
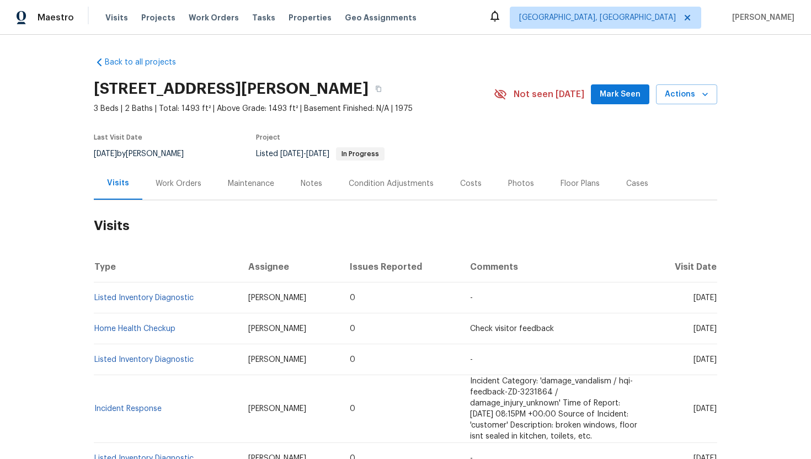
click at [175, 176] on div "Work Orders" at bounding box center [178, 183] width 72 height 33
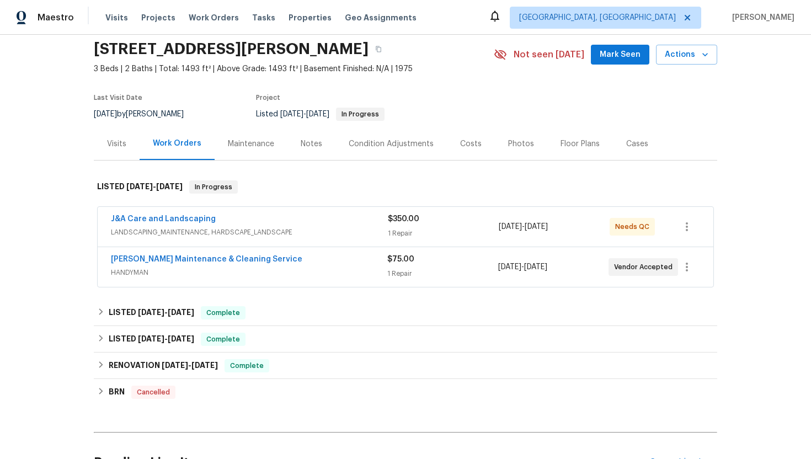
scroll to position [45, 0]
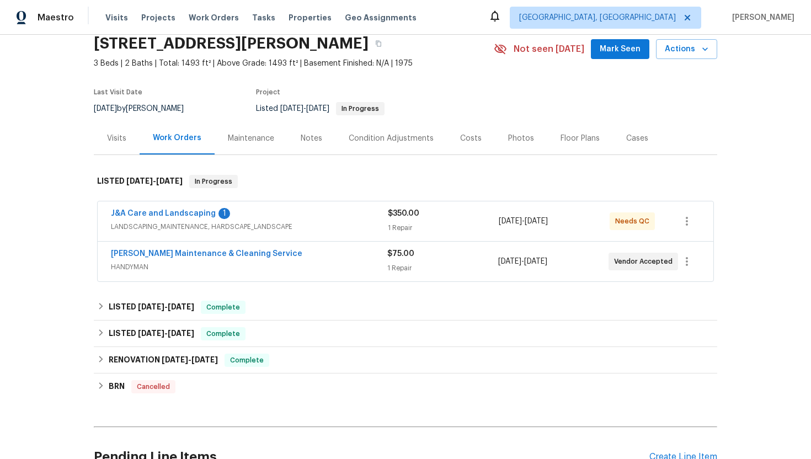
click at [250, 269] on span "HANDYMAN" at bounding box center [249, 266] width 276 height 11
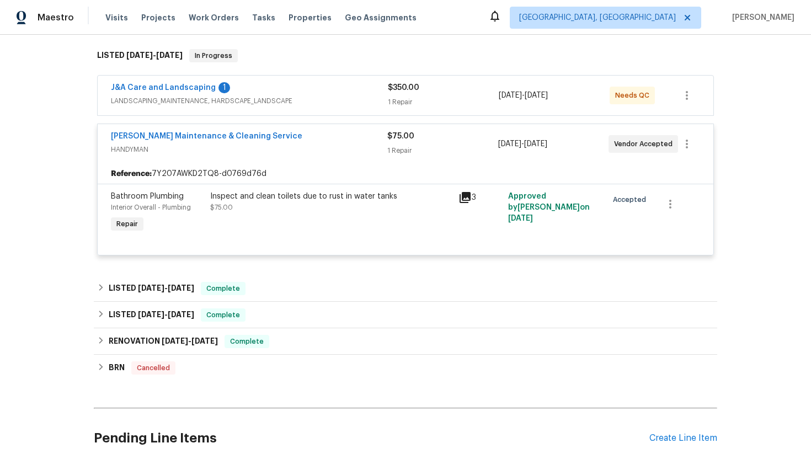
scroll to position [235, 0]
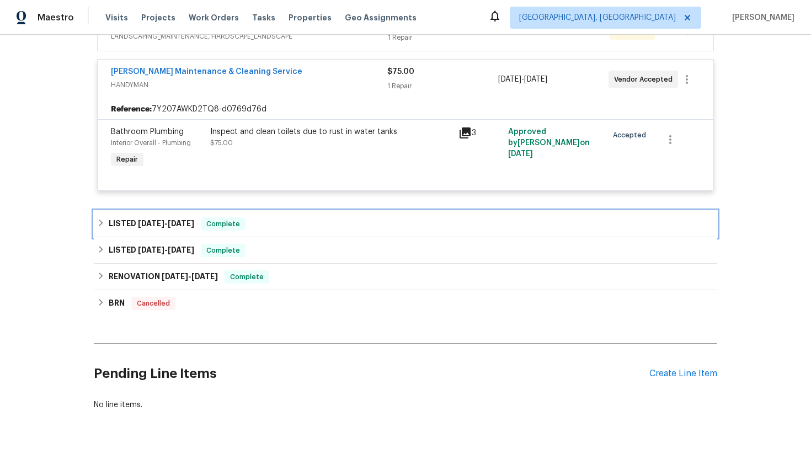
click at [270, 224] on div "LISTED [DATE] - [DATE] Complete" at bounding box center [405, 223] width 617 height 13
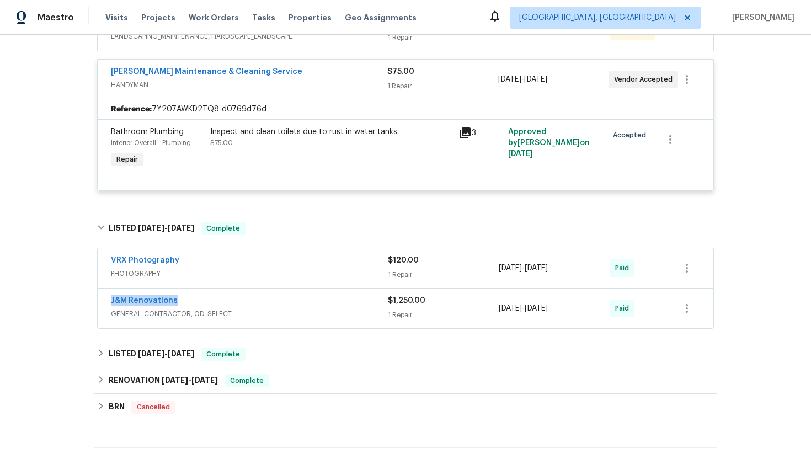
drag, startPoint x: 196, startPoint y: 302, endPoint x: 97, endPoint y: 302, distance: 99.3
click at [96, 302] on div "VRX Photography PHOTOGRAPHY $120.00 1 Repair [DATE] - [DATE] Paid J&M Renovatio…" at bounding box center [405, 289] width 623 height 86
copy link "J&M Renovations"
drag, startPoint x: 580, startPoint y: 309, endPoint x: 484, endPoint y: 308, distance: 96.0
click at [484, 308] on div "J&M Renovations GENERAL_CONTRACTOR, OD_SELECT $1,250.00 1 Repair [DATE] - [DATE…" at bounding box center [392, 308] width 563 height 26
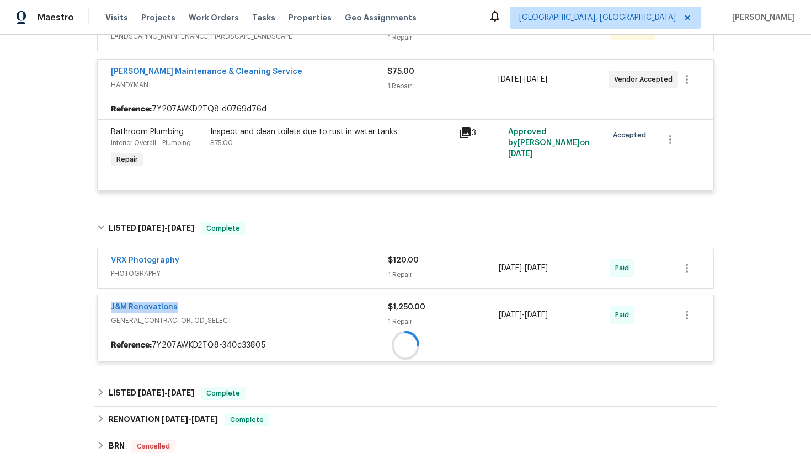
copy div "1 Repair [DATE] - [DATE]"
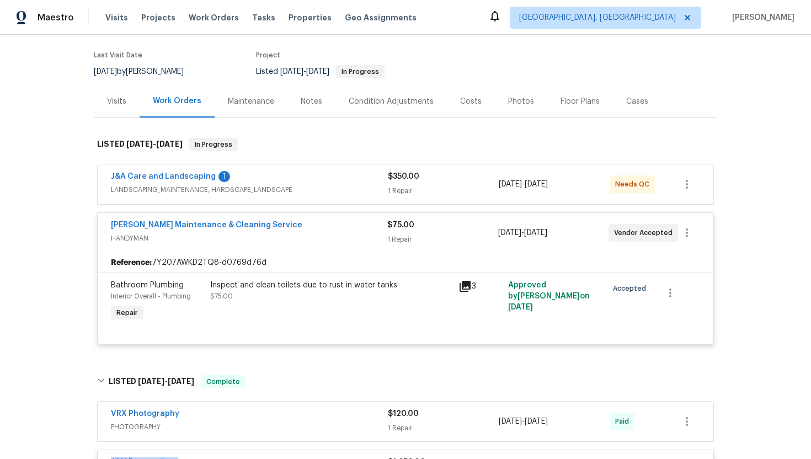
scroll to position [84, 0]
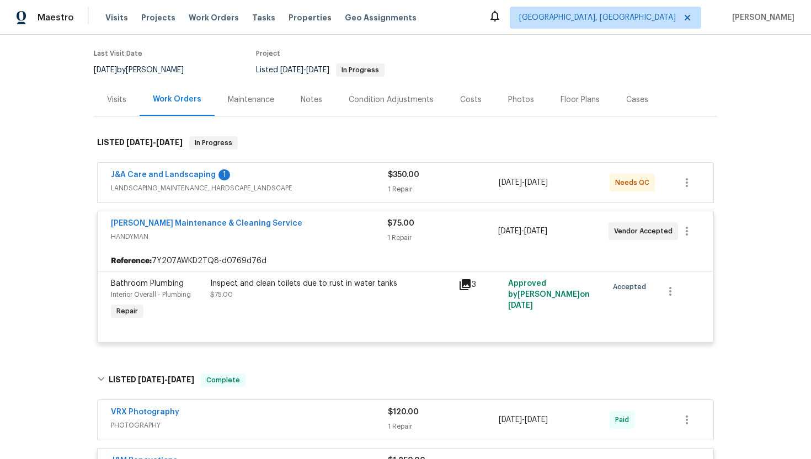
click at [305, 167] on div "J&A Care and Landscaping 1 LANDSCAPING_MAINTENANCE, HARDSCAPE_LANDSCAPE $350.00…" at bounding box center [405, 183] width 615 height 40
click at [304, 175] on div "J&A Care and Landscaping 1" at bounding box center [249, 175] width 277 height 13
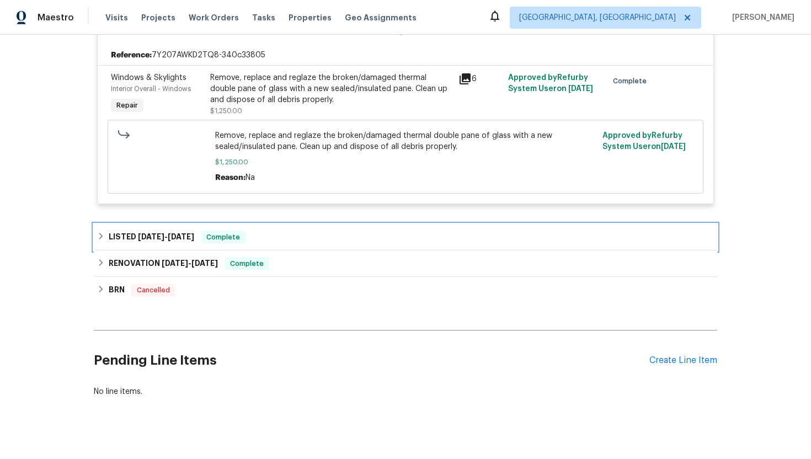
click at [271, 240] on div "LISTED 4/9/25 - 4/14/25 Complete" at bounding box center [405, 237] width 617 height 13
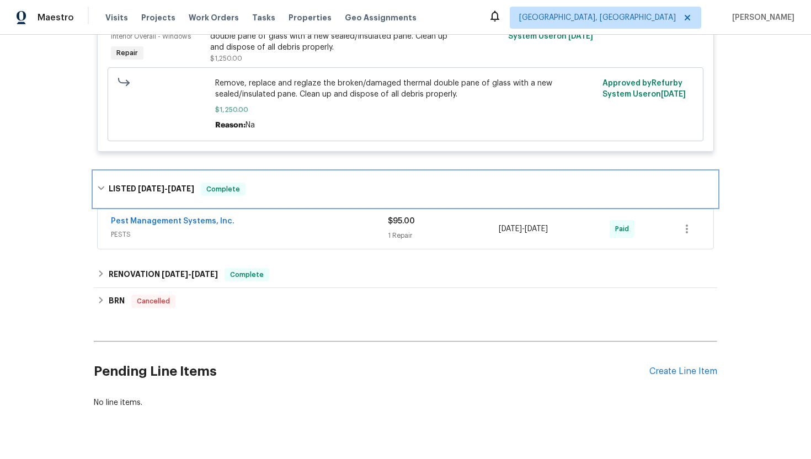
scroll to position [802, 0]
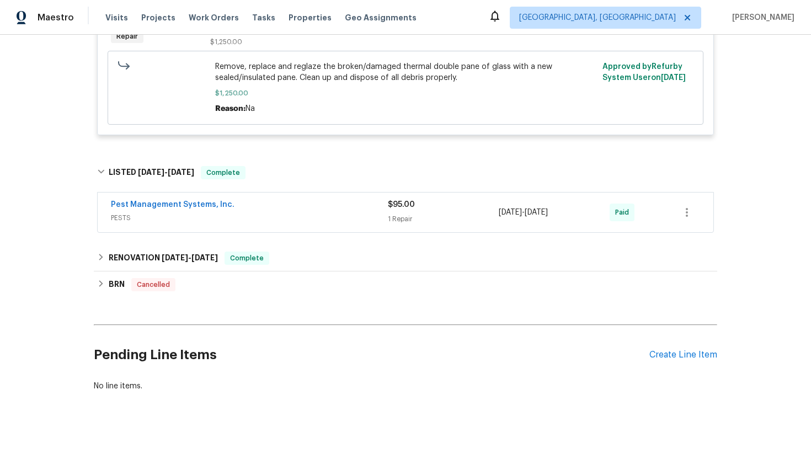
click at [276, 225] on div "Pest Management Systems, Inc. PESTS" at bounding box center [249, 212] width 277 height 26
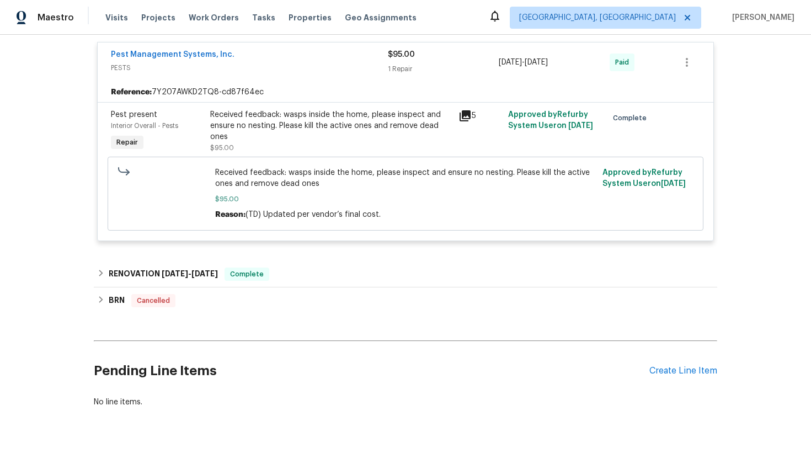
scroll to position [986, 0]
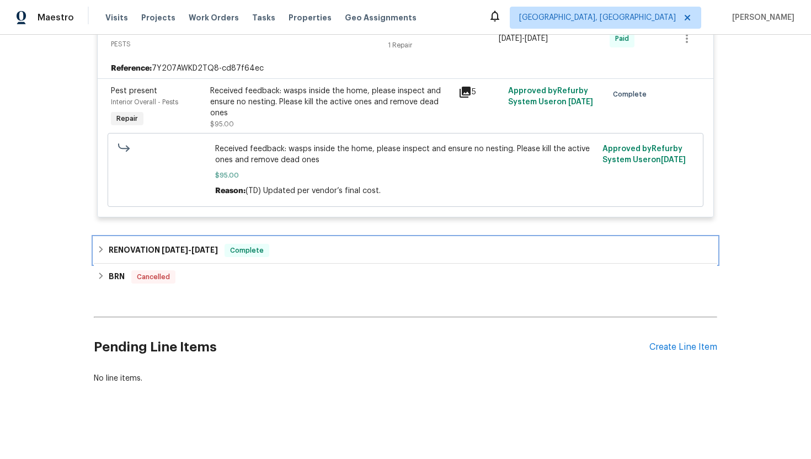
click at [308, 240] on div "RENOVATION 3/3/25 - 3/26/25 Complete" at bounding box center [405, 250] width 623 height 26
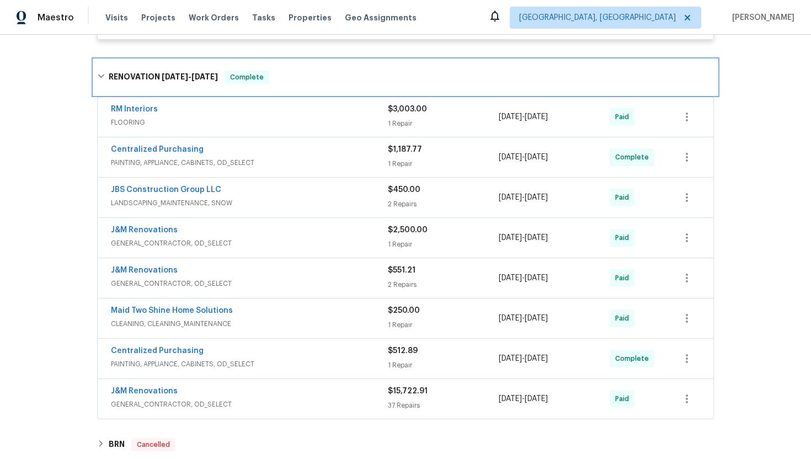
scroll to position [1167, 0]
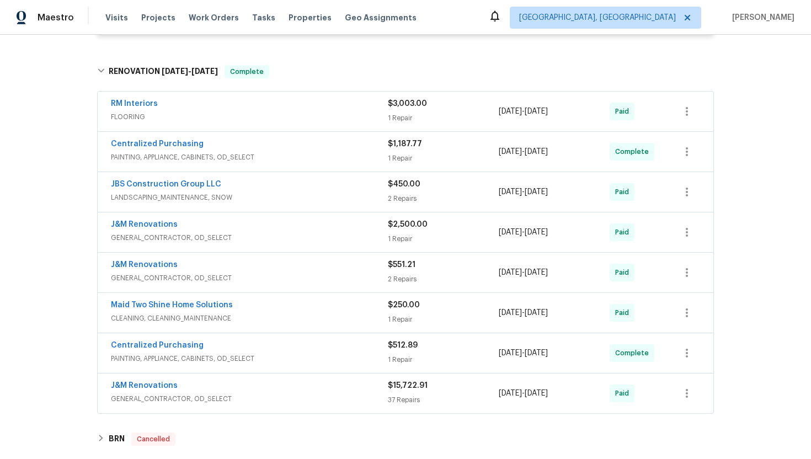
click at [325, 119] on span "FLOORING" at bounding box center [249, 116] width 277 height 11
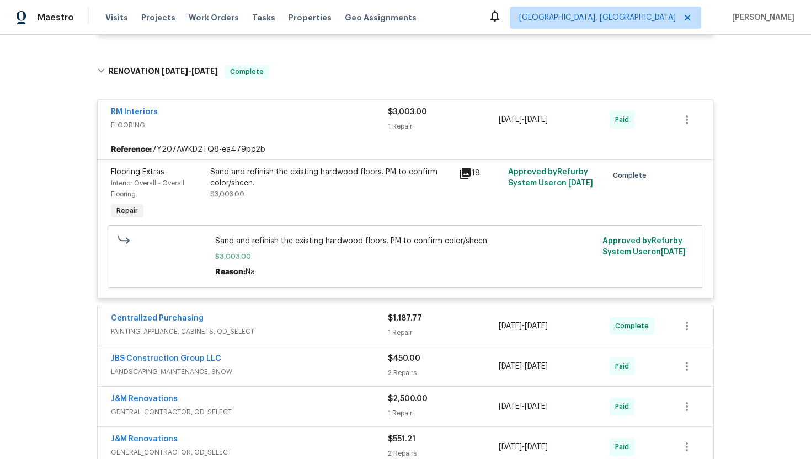
scroll to position [1251, 0]
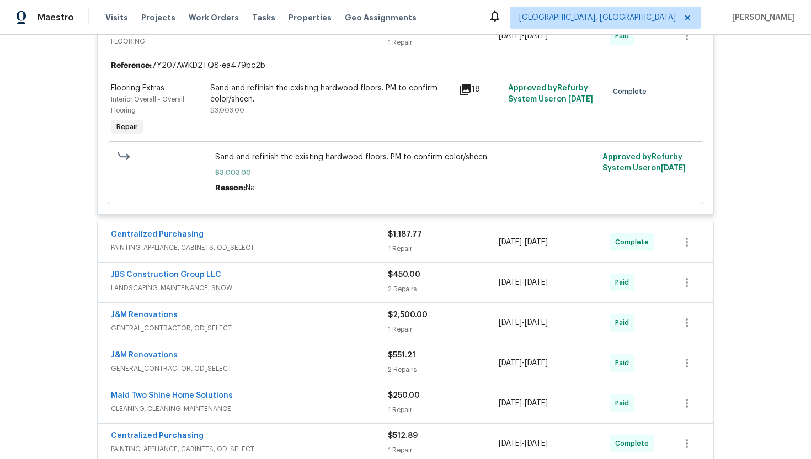
click at [323, 240] on div "Centralized Purchasing" at bounding box center [249, 235] width 277 height 13
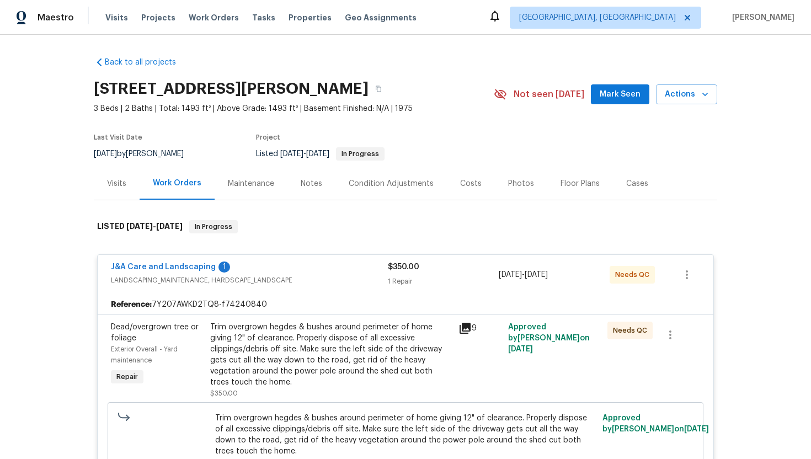
scroll to position [1047, 0]
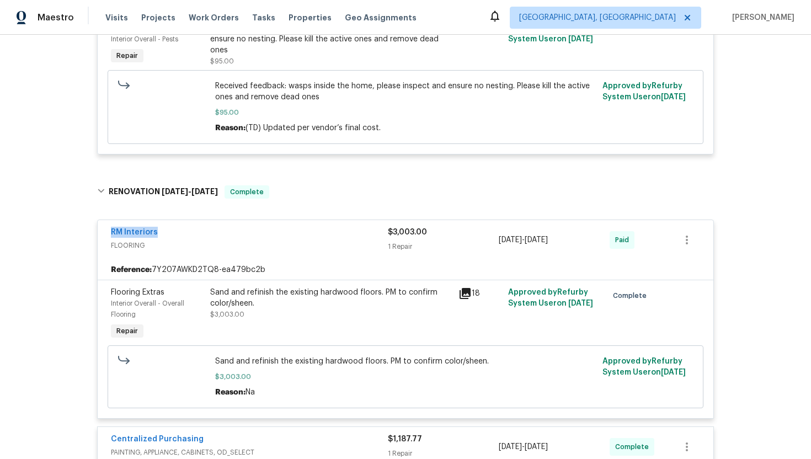
drag, startPoint x: 168, startPoint y: 236, endPoint x: 90, endPoint y: 236, distance: 77.8
click at [90, 235] on div "Back to all projects 149 Marshall Smith Rd, Colfax, NC 27235 3 Beds | 2 Baths |…" at bounding box center [405, 247] width 811 height 424
copy link "RM Interiors"
drag, startPoint x: 577, startPoint y: 244, endPoint x: 502, endPoint y: 242, distance: 75.0
click at [502, 242] on div "3/4/2025 - 3/22/2025" at bounding box center [554, 240] width 111 height 26
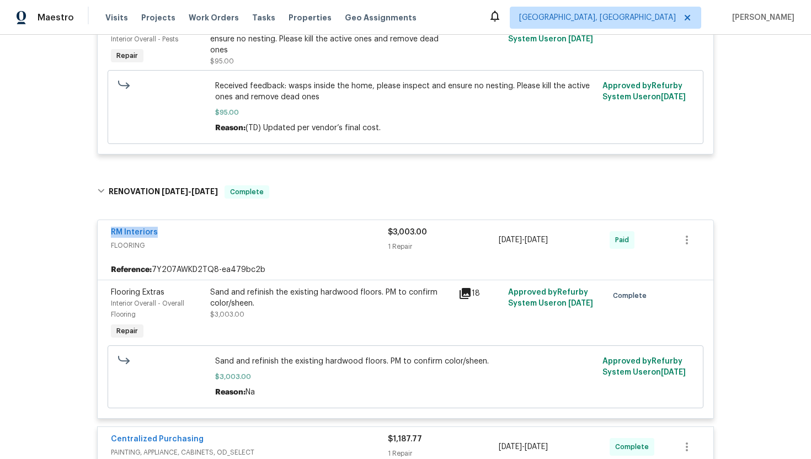
copy span "/4/2025 - 3/22/2025"
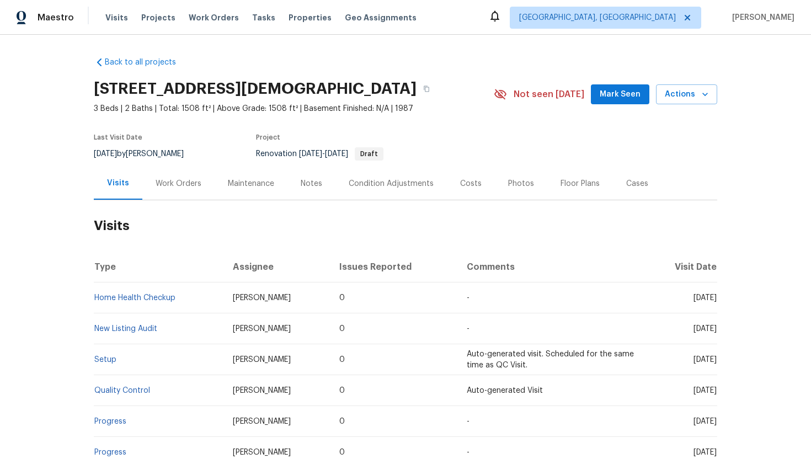
click at [188, 189] on div "Work Orders" at bounding box center [179, 183] width 46 height 11
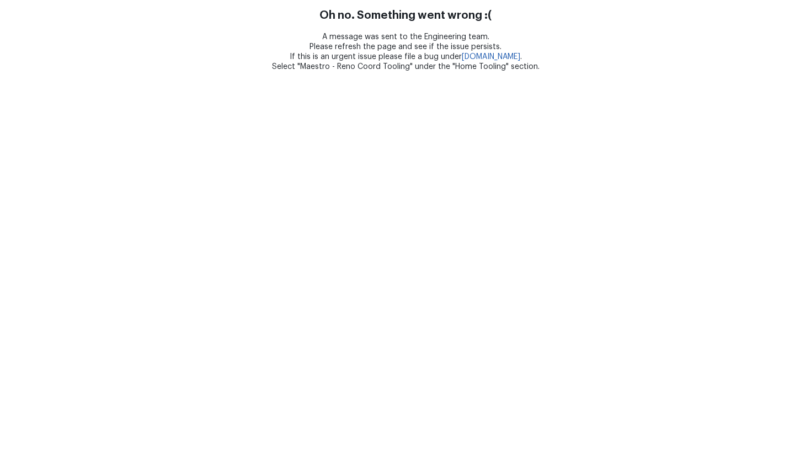
click at [432, 72] on html "Oh no. Something went wrong :( A message was sent to the Engineering team. Plea…" at bounding box center [405, 36] width 811 height 72
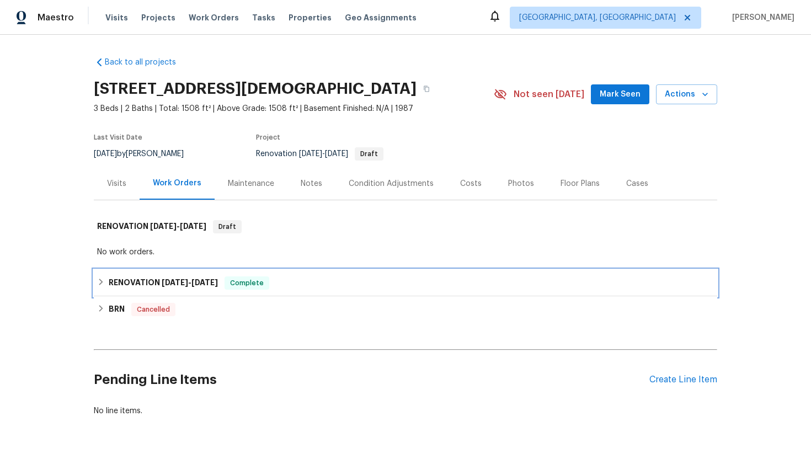
click at [216, 286] on span "[DATE]" at bounding box center [204, 283] width 26 height 8
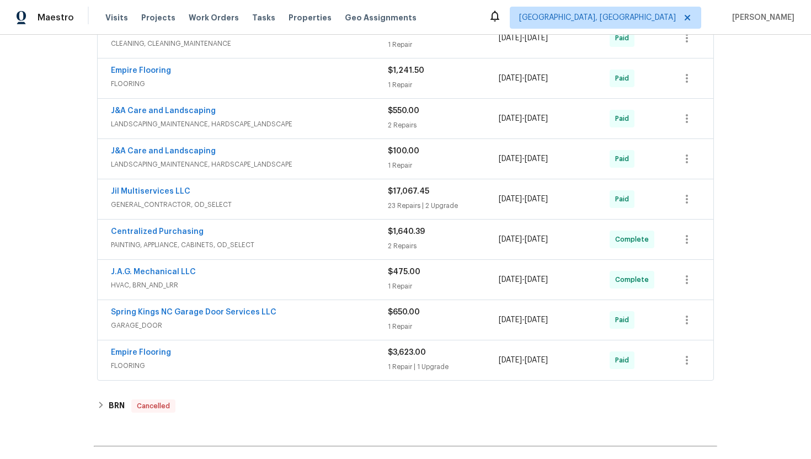
scroll to position [423, 0]
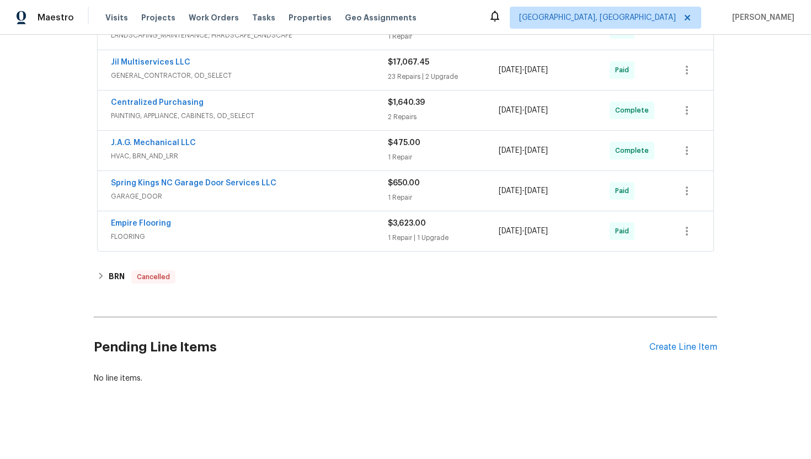
click at [273, 242] on span "FLOORING" at bounding box center [249, 236] width 277 height 11
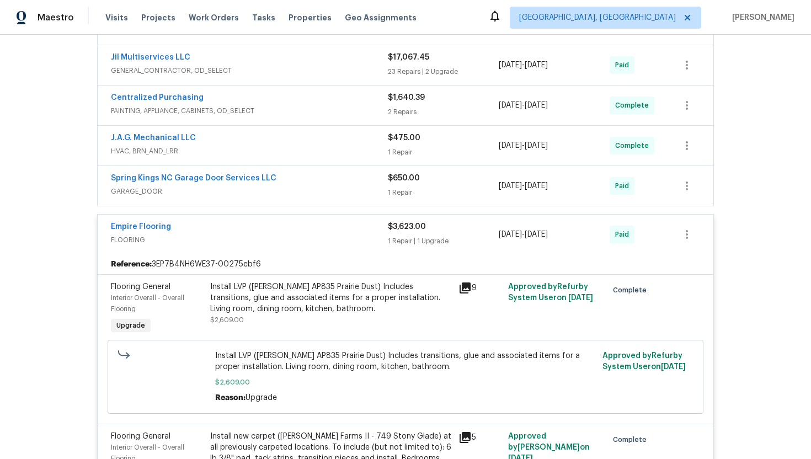
click at [286, 197] on span "GARAGE_DOOR" at bounding box center [249, 191] width 277 height 11
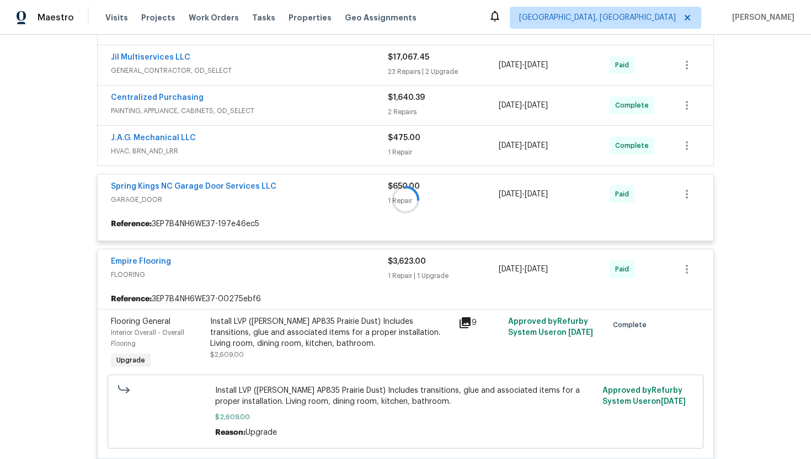
click at [288, 165] on div at bounding box center [405, 199] width 623 height 705
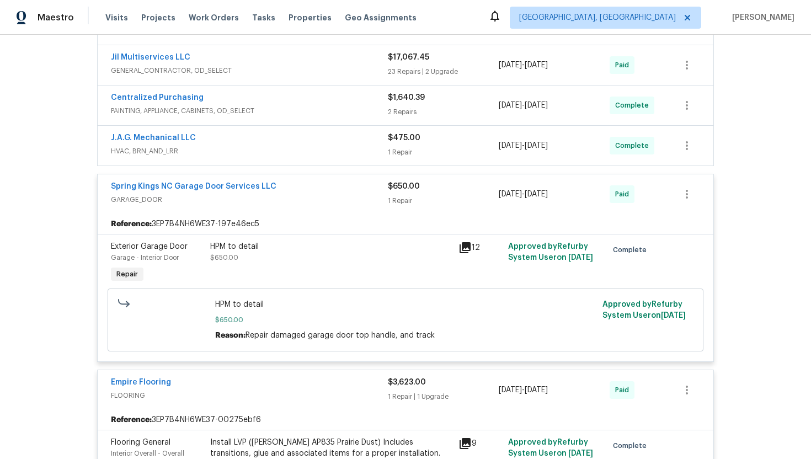
click at [290, 157] on span "HVAC, BRN_AND_LRR" at bounding box center [249, 151] width 277 height 11
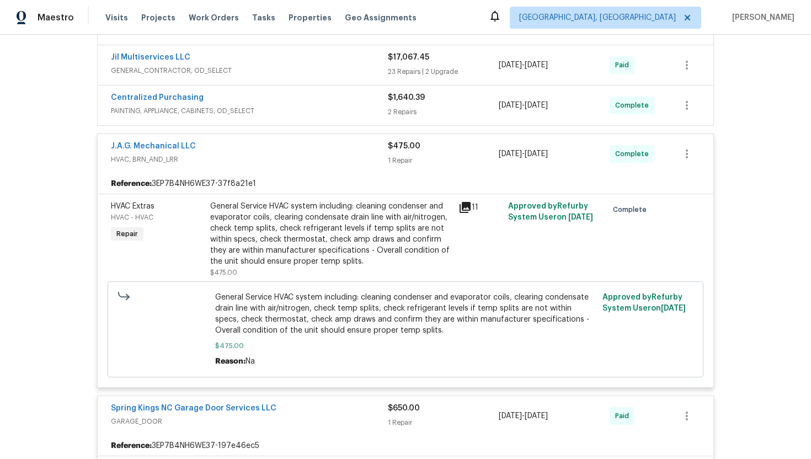
click at [290, 116] on span "PAINTING, APPLIANCE, CABINETS, OD_SELECT" at bounding box center [249, 110] width 277 height 11
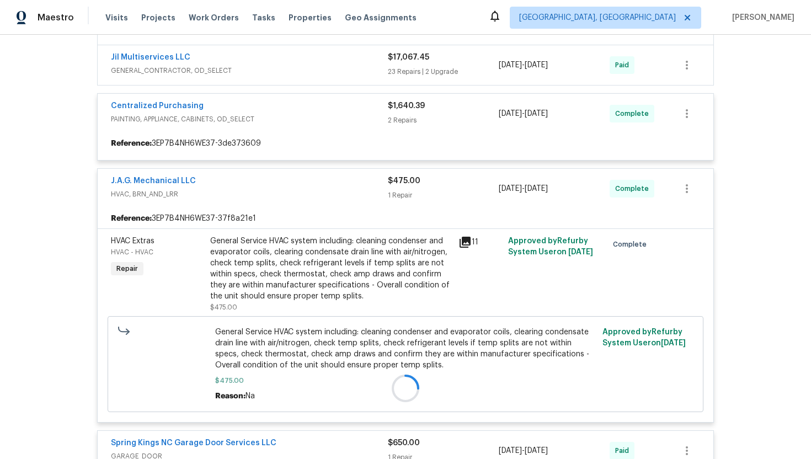
click at [292, 82] on div at bounding box center [405, 388] width 623 height 1083
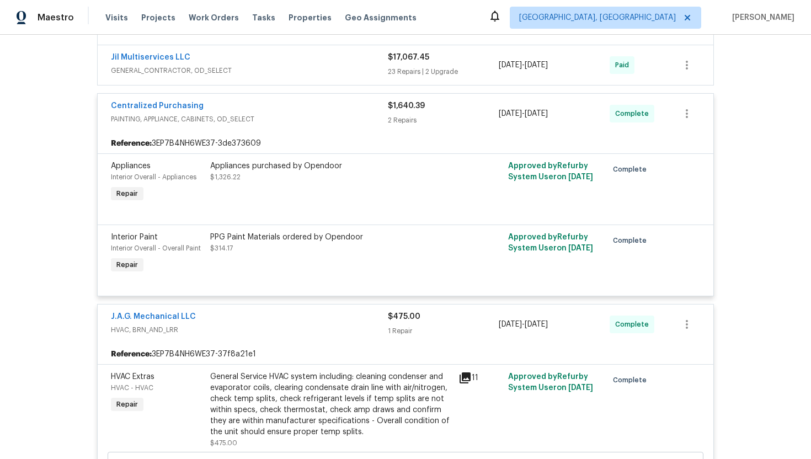
click at [288, 76] on span "GENERAL_CONTRACTOR, OD_SELECT" at bounding box center [249, 70] width 277 height 11
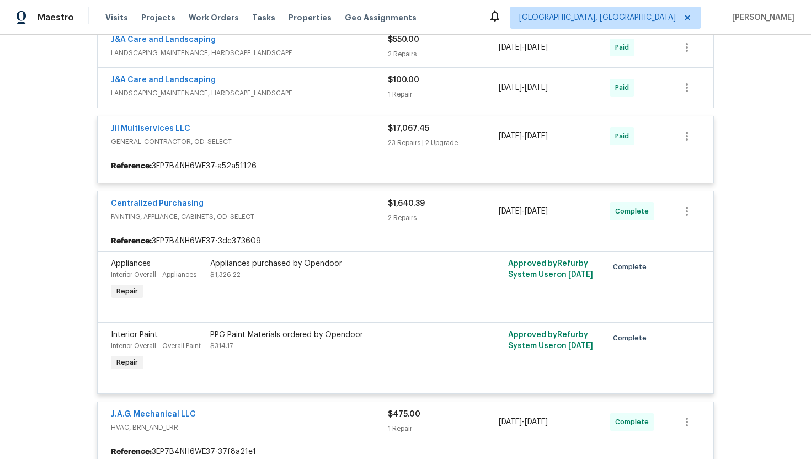
scroll to position [312, 0]
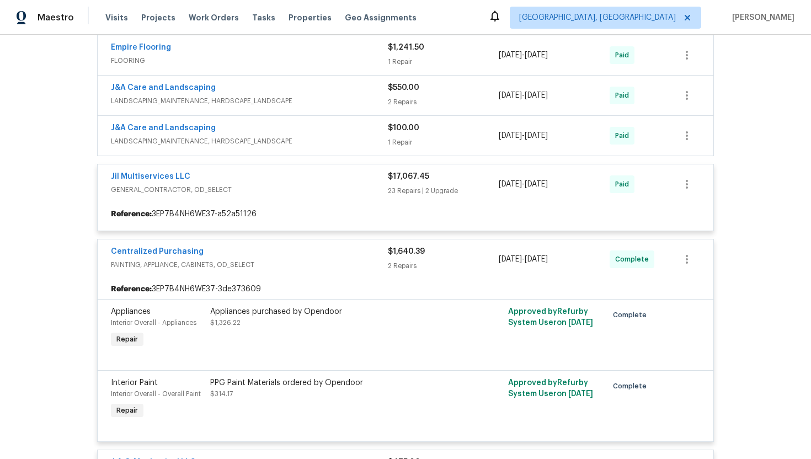
click at [261, 147] on span "LANDSCAPING_MAINTENANCE, HARDSCAPE_LANDSCAPE" at bounding box center [249, 141] width 277 height 11
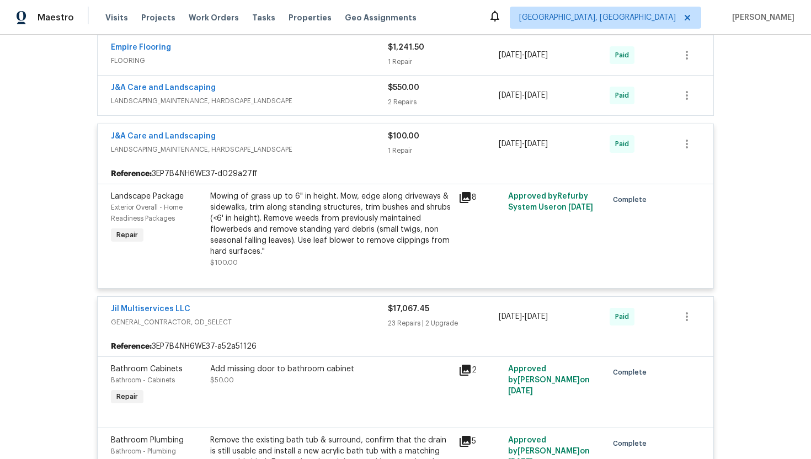
click at [274, 106] on span "LANDSCAPING_MAINTENANCE, HARDSCAPE_LANDSCAPE" at bounding box center [249, 100] width 277 height 11
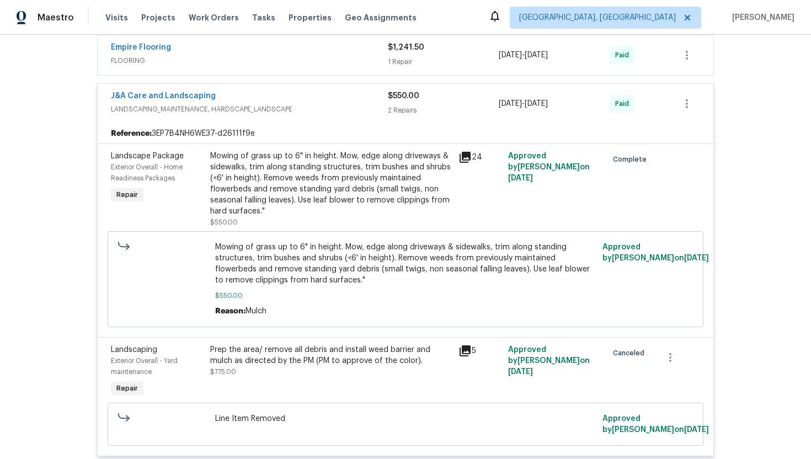
click at [279, 66] on span "FLOORING" at bounding box center [249, 60] width 277 height 11
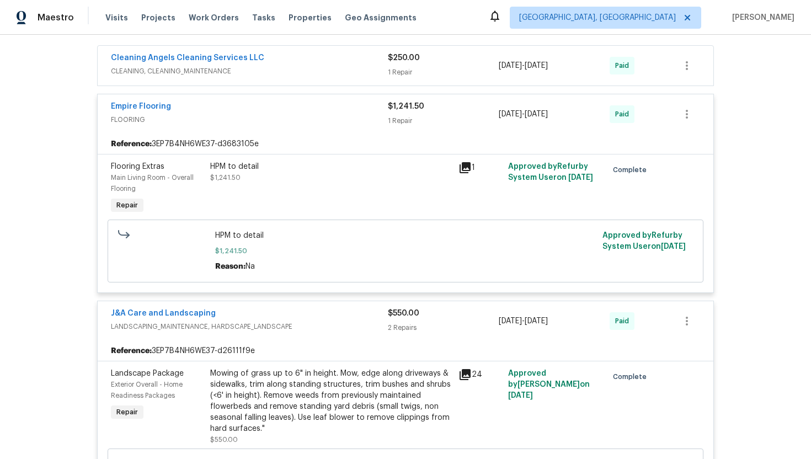
scroll to position [256, 0]
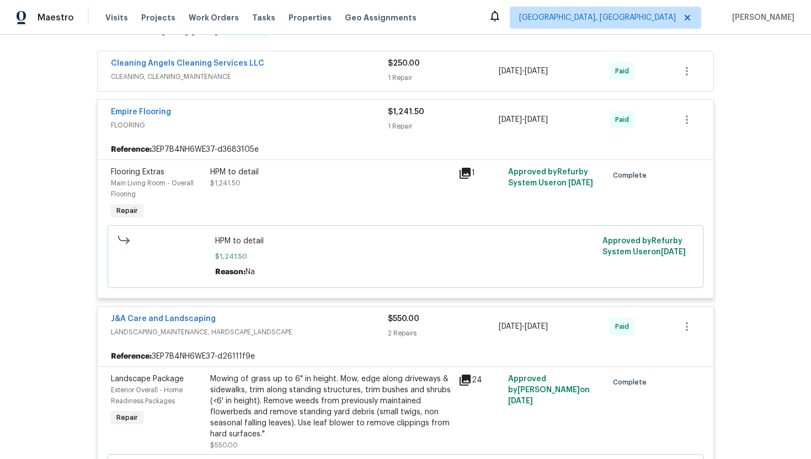
click at [265, 82] on span "CLEANING, CLEANING_MAINTENANCE" at bounding box center [249, 76] width 277 height 11
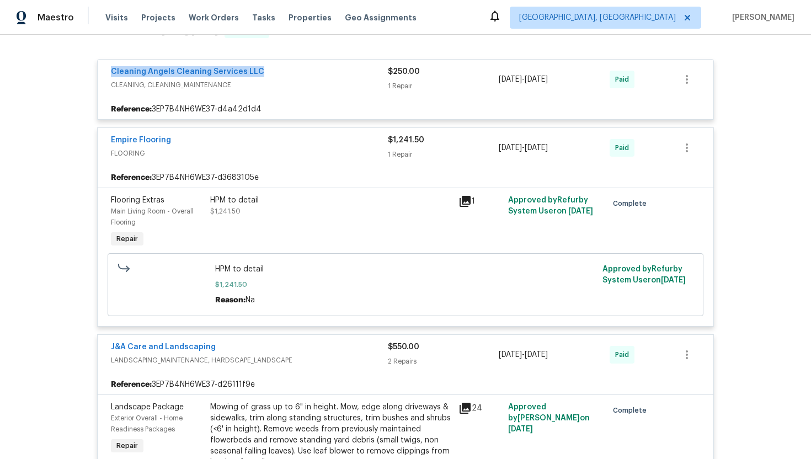
drag, startPoint x: 266, startPoint y: 83, endPoint x: 106, endPoint y: 85, distance: 159.4
click at [106, 85] on div "Cleaning Angels Cleaning Services LLC CLEANING, CLEANING_MAINTENANCE $250.00 1 …" at bounding box center [405, 80] width 615 height 40
copy link "Cleaning Angels Cleaning Services LLC"
drag, startPoint x: 584, startPoint y: 92, endPoint x: 496, endPoint y: 90, distance: 88.3
click at [495, 90] on div "Cleaning Angels Cleaning Services LLC CLEANING, CLEANING_MAINTENANCE $250.00 1 …" at bounding box center [392, 79] width 563 height 26
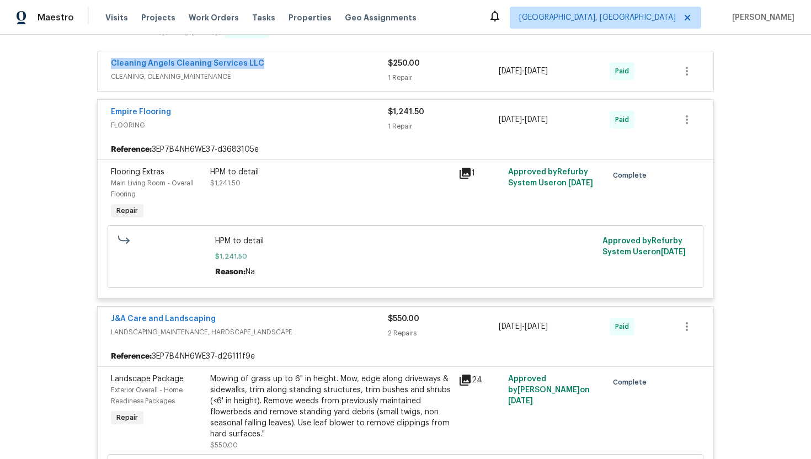
copy div "1 Repair 6/21/2025 - 6/24/2025"
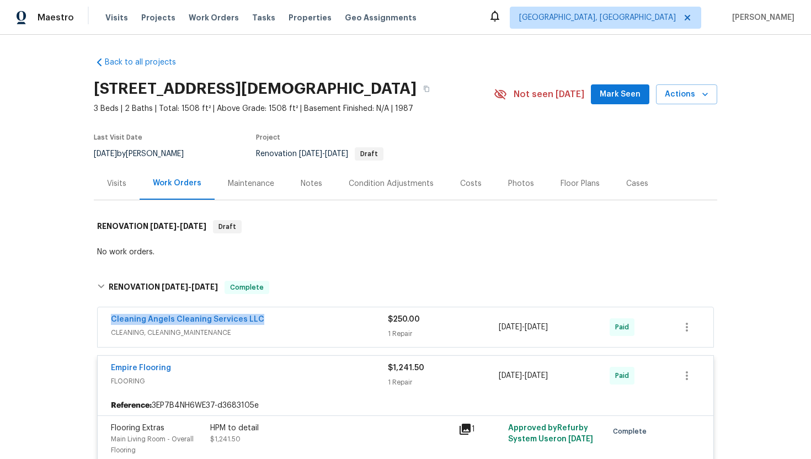
click at [118, 189] on div "Visits" at bounding box center [116, 183] width 19 height 11
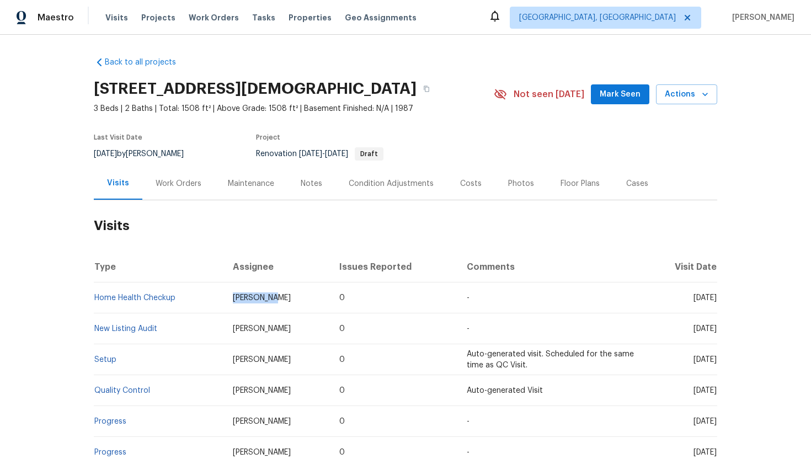
drag, startPoint x: 272, startPoint y: 312, endPoint x: 197, endPoint y: 312, distance: 75.0
click at [197, 312] on tr "Home Health Checkup Ken Romain 0 - Wed, Aug 13 2025" at bounding box center [405, 297] width 623 height 31
copy tr "Ken Romain"
click at [693, 302] on span "Wed, Aug 13 2025" at bounding box center [704, 298] width 23 height 8
drag, startPoint x: 672, startPoint y: 309, endPoint x: 715, endPoint y: 313, distance: 43.2
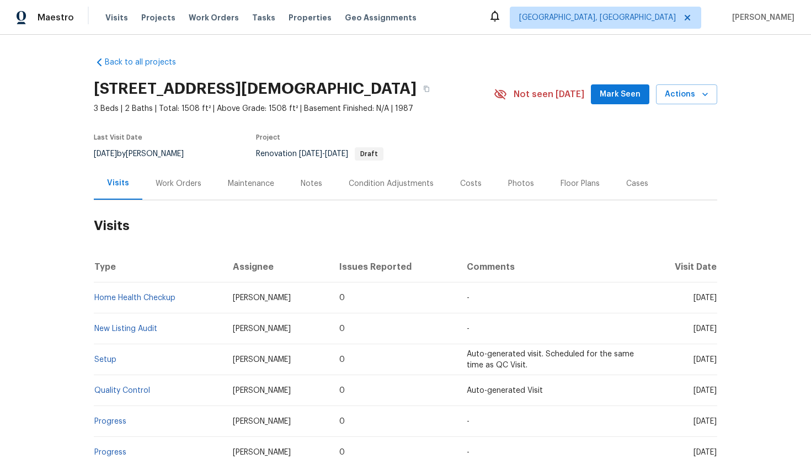
click at [715, 313] on td "Wed, Aug 13 2025" at bounding box center [681, 297] width 72 height 31
copy span "Aug 13 2025"
click at [189, 183] on div "Work Orders" at bounding box center [178, 183] width 72 height 33
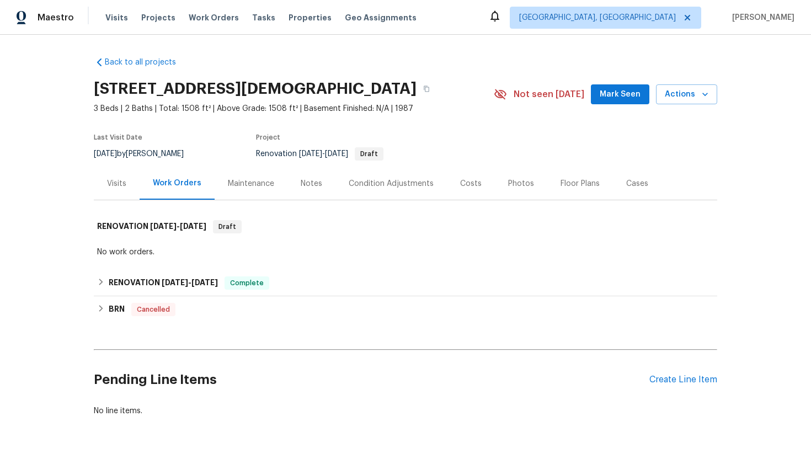
scroll to position [44, 0]
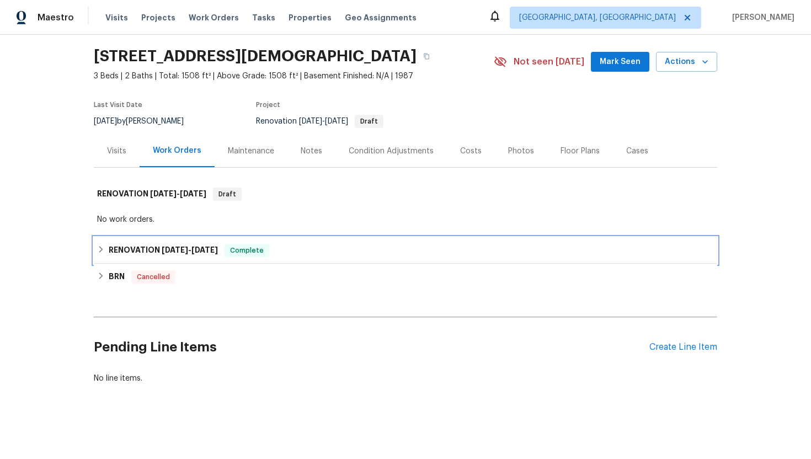
click at [228, 255] on div "RENOVATION 6/6/25 - 6/26/25 Complete" at bounding box center [405, 250] width 617 height 13
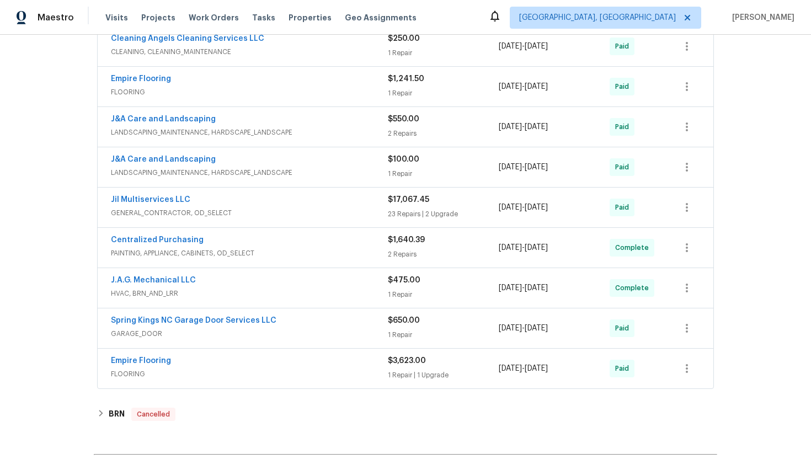
scroll to position [274, 0]
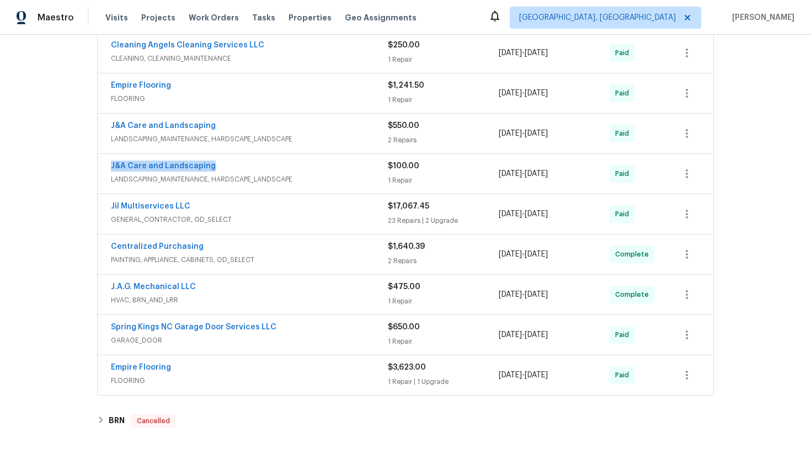
drag, startPoint x: 235, startPoint y: 172, endPoint x: 101, endPoint y: 175, distance: 134.1
click at [101, 175] on div "J&A Care and Landscaping LANDSCAPING_MAINTENANCE, HARDSCAPE_LANDSCAPE $100.00 1…" at bounding box center [405, 174] width 615 height 40
copy link "J&A Care and Landscaping"
drag, startPoint x: 595, startPoint y: 187, endPoint x: 499, endPoint y: 185, distance: 96.5
click at [499, 185] on div "6/26/2025 - 6/26/2025" at bounding box center [554, 173] width 111 height 26
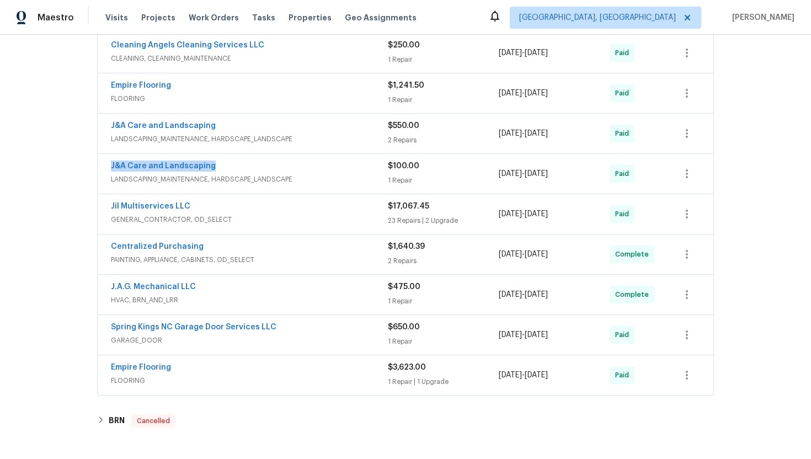
copy span "6/26/2025 - 6/26/2025"
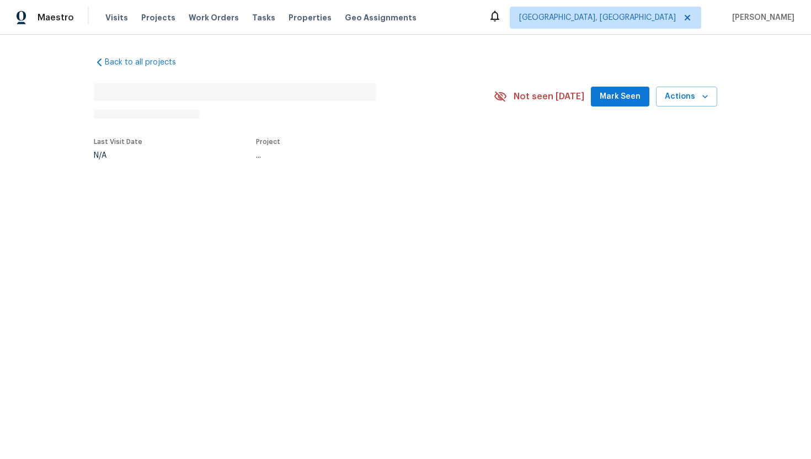
click at [626, 215] on div "Back to all projects No address found N/A Not seen [DATE] Mark Seen Actions Las…" at bounding box center [405, 133] width 811 height 197
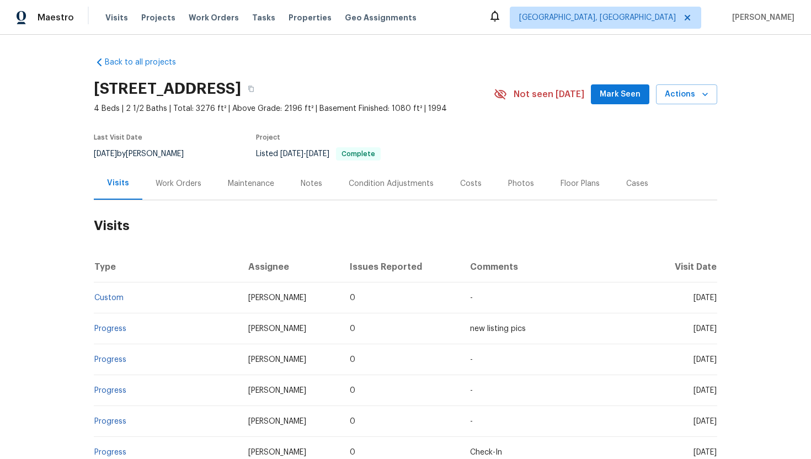
drag, startPoint x: 670, startPoint y: 297, endPoint x: 710, endPoint y: 300, distance: 40.9
click at [710, 301] on span "[DATE]" at bounding box center [704, 298] width 23 height 8
drag, startPoint x: 670, startPoint y: 299, endPoint x: 716, endPoint y: 301, distance: 45.8
click at [716, 301] on span "[DATE]" at bounding box center [704, 298] width 23 height 8
copy span "[DATE]"
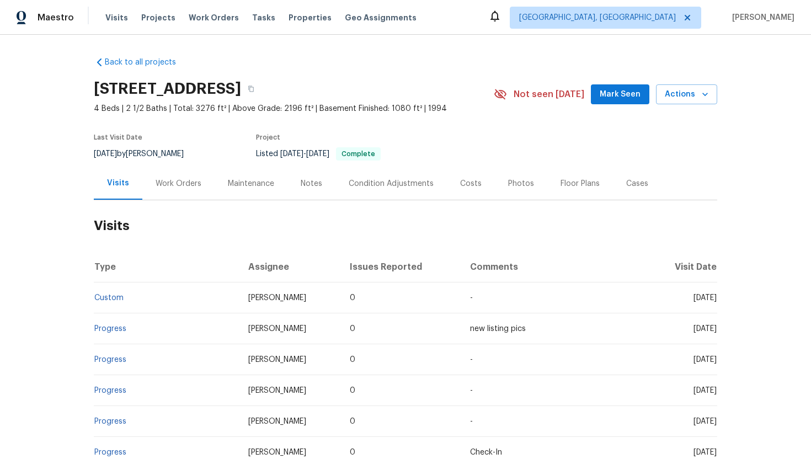
click at [180, 182] on div "Work Orders" at bounding box center [179, 183] width 46 height 11
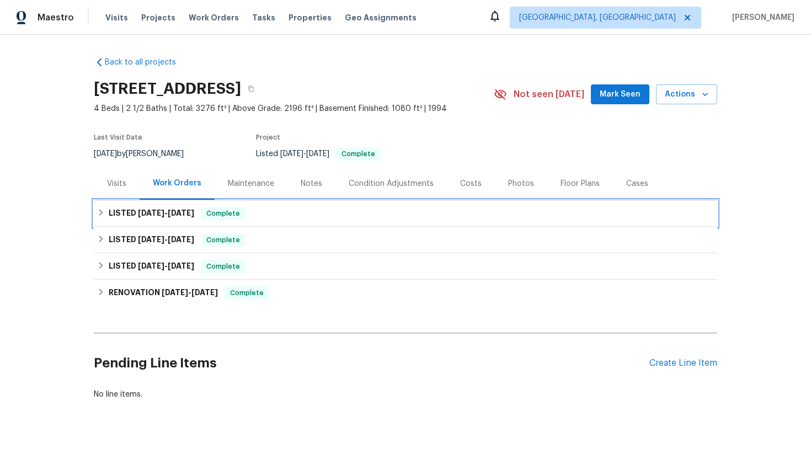
click at [208, 212] on span "Complete" at bounding box center [223, 213] width 42 height 11
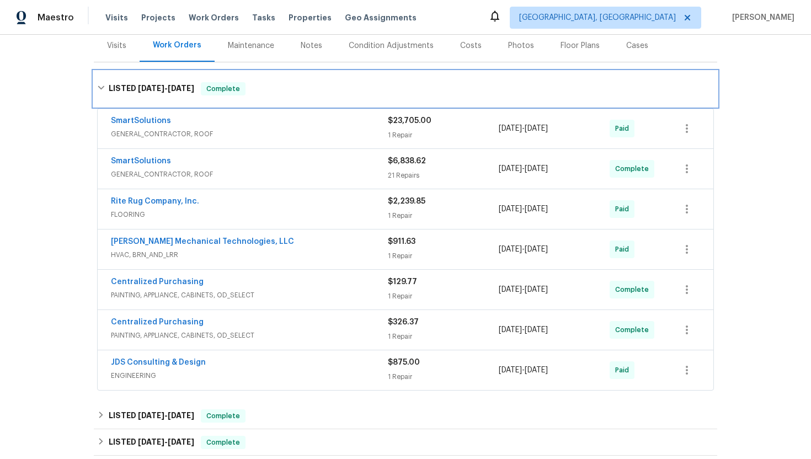
scroll to position [158, 0]
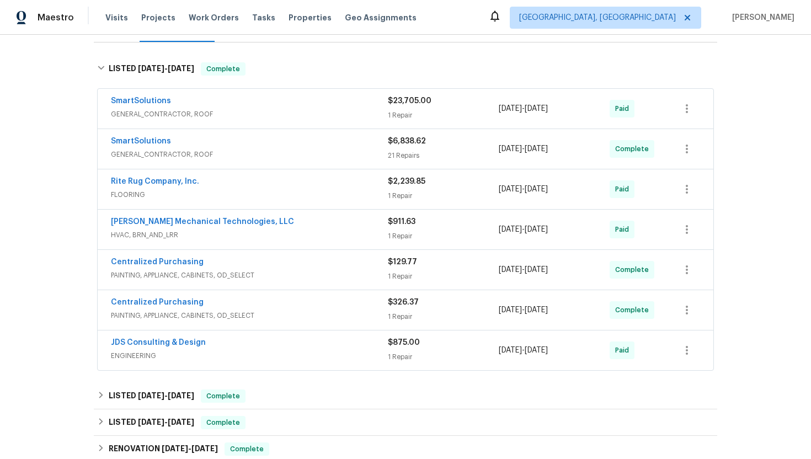
click at [320, 227] on div "[PERSON_NAME] Mechanical Technologies, LLC" at bounding box center [249, 222] width 277 height 13
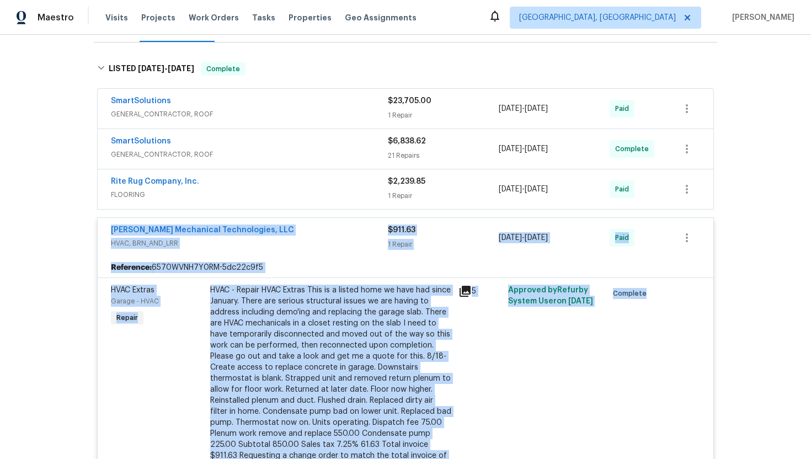
drag, startPoint x: 179, startPoint y: 229, endPoint x: 97, endPoint y: 227, distance: 81.6
click at [269, 245] on span "HVAC, BRN_AND_LRR" at bounding box center [249, 243] width 277 height 11
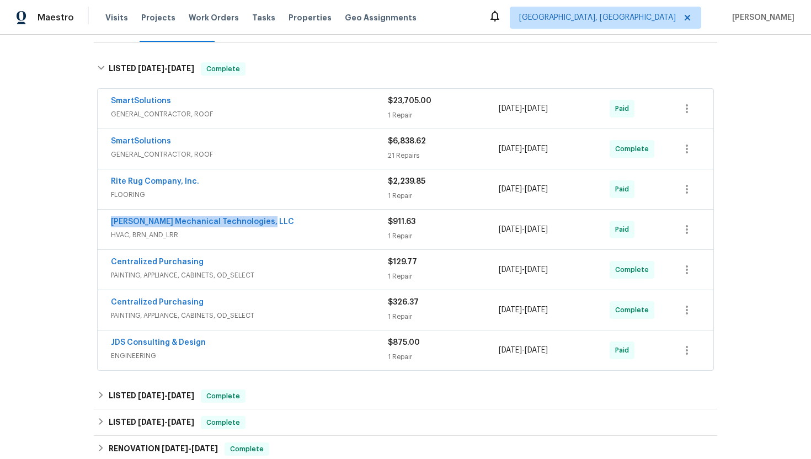
drag, startPoint x: 272, startPoint y: 225, endPoint x: 107, endPoint y: 224, distance: 164.9
click at [107, 224] on div "[PERSON_NAME] Mechanical Technologies, LLC HVAC, BRN_AND_LRR $911.63 1 Repair […" at bounding box center [405, 230] width 615 height 40
copy link "[PERSON_NAME] Mechanical Technologies, LLC"
drag, startPoint x: 570, startPoint y: 232, endPoint x: 494, endPoint y: 232, distance: 75.6
click at [494, 232] on div "[PERSON_NAME] Mechanical Technologies, LLC HVAC, BRN_AND_LRR $911.63 1 Repair […" at bounding box center [392, 229] width 563 height 26
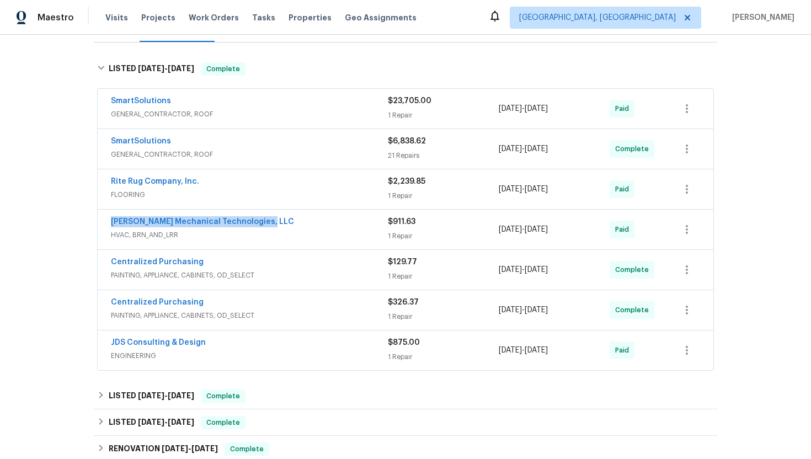
copy div "[DATE] - [DATE]"
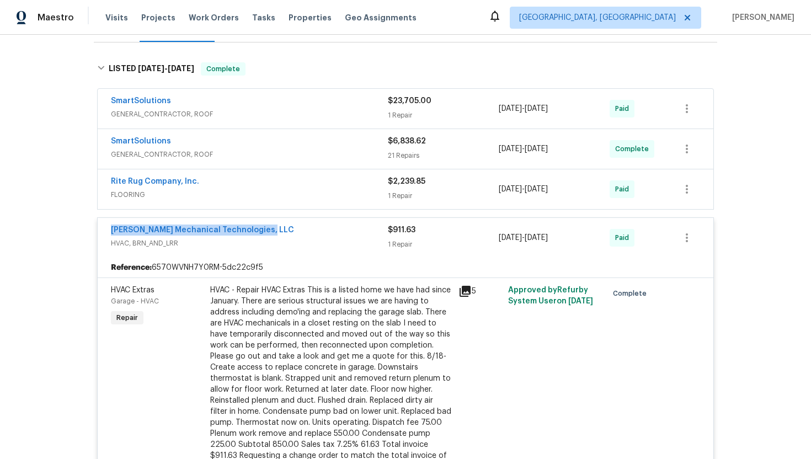
scroll to position [0, 0]
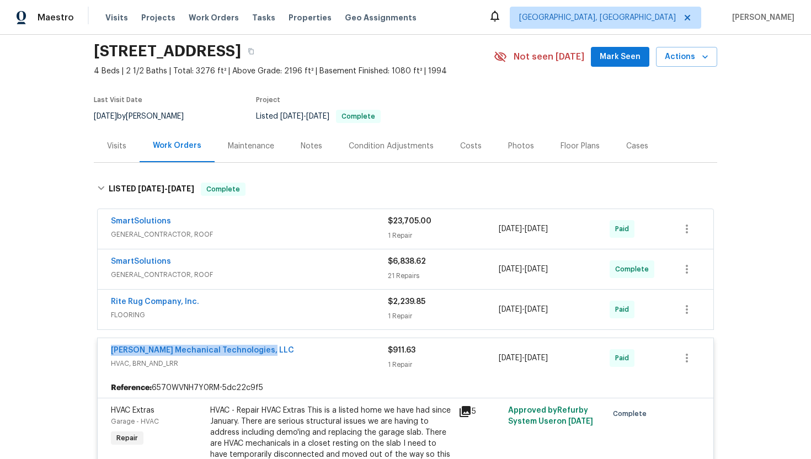
click at [261, 236] on span "GENERAL_CONTRACTOR, ROOF" at bounding box center [249, 234] width 277 height 11
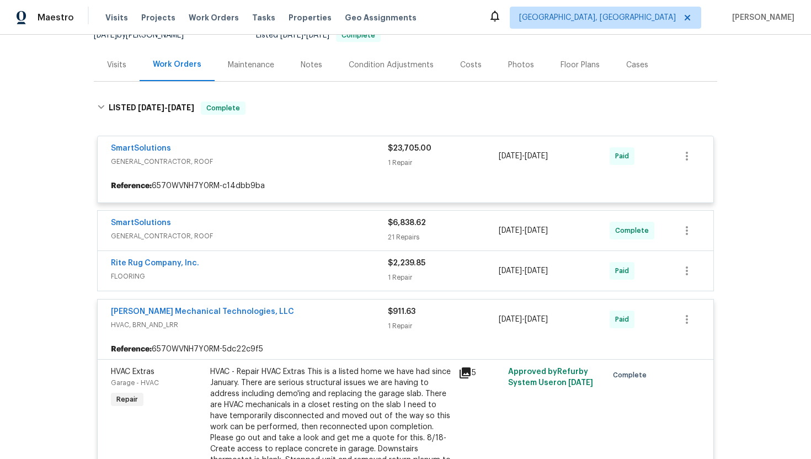
scroll to position [151, 0]
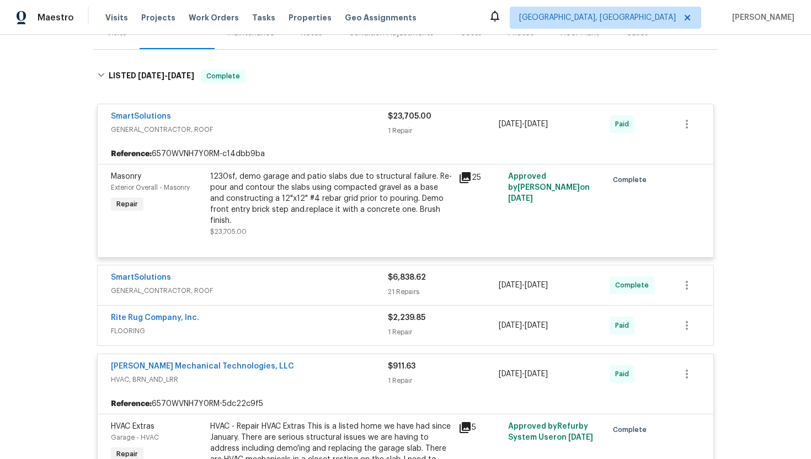
click at [281, 285] on span "GENERAL_CONTRACTOR, ROOF" at bounding box center [249, 290] width 277 height 11
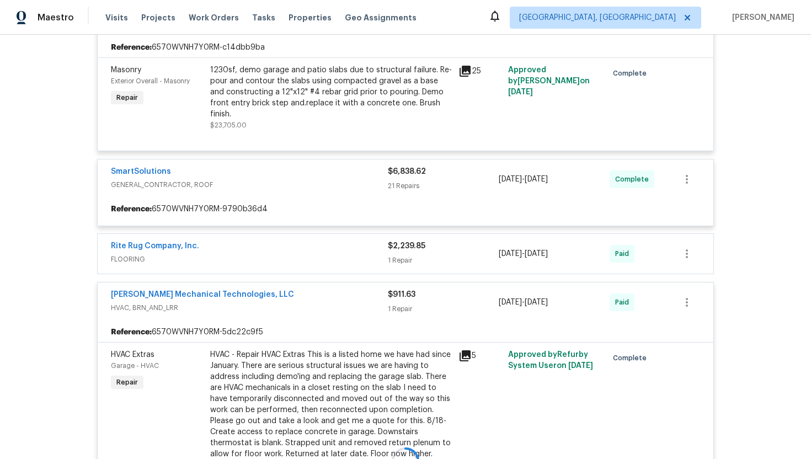
scroll to position [264, 0]
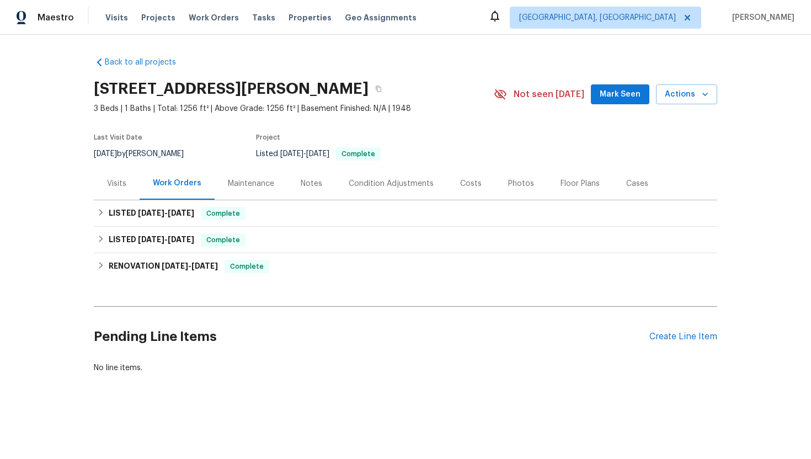
click at [119, 191] on div "Visits" at bounding box center [117, 183] width 46 height 33
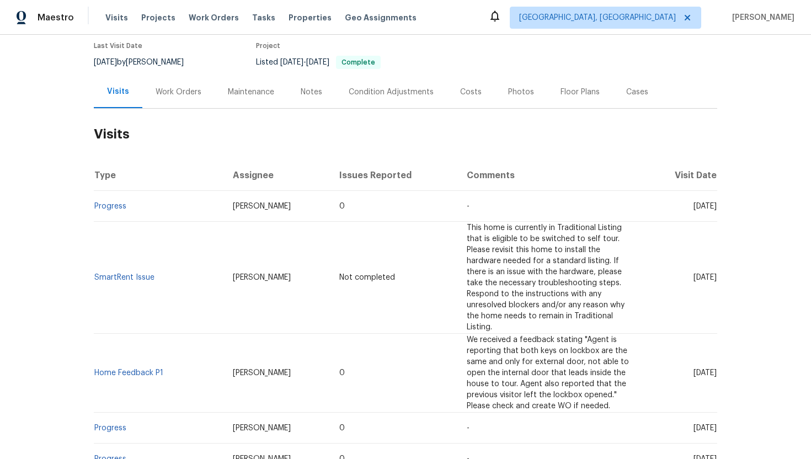
scroll to position [95, 0]
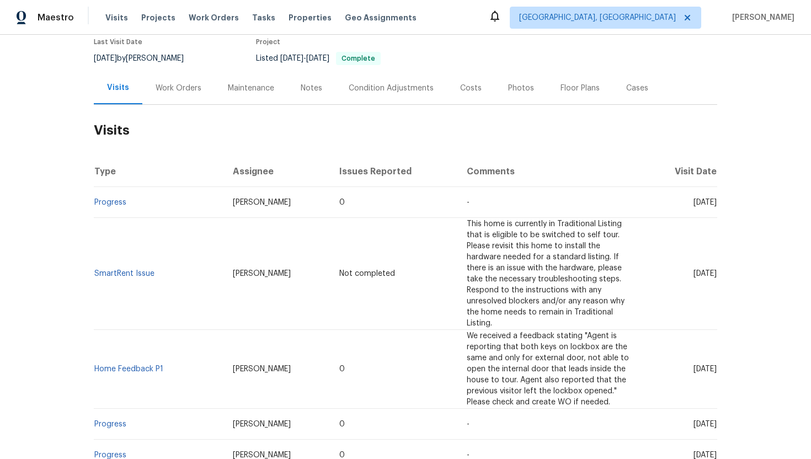
drag, startPoint x: 672, startPoint y: 358, endPoint x: 712, endPoint y: 360, distance: 39.7
click at [712, 365] on span "Tue, May 27 2025" at bounding box center [704, 369] width 23 height 8
click at [673, 207] on td "Mon, Jul 14 2025" at bounding box center [681, 202] width 72 height 31
drag, startPoint x: 676, startPoint y: 204, endPoint x: 715, endPoint y: 204, distance: 39.2
click at [715, 204] on span "Mon, Jul 14 2025" at bounding box center [704, 203] width 23 height 8
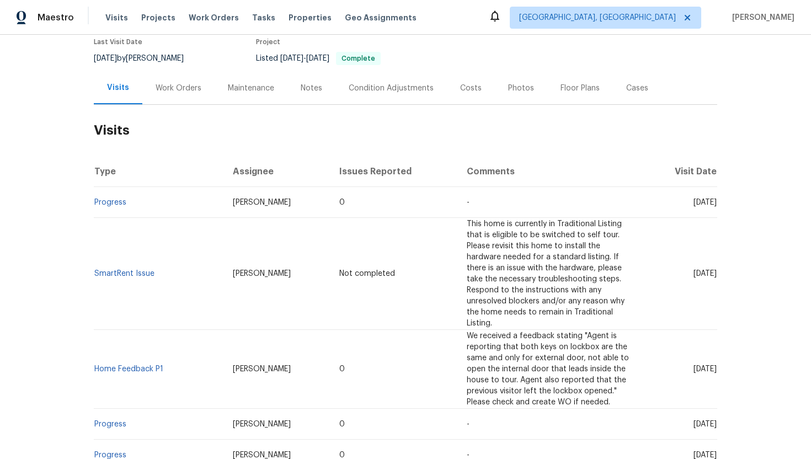
copy span "Jul 14 2025"
click at [179, 99] on div "Work Orders" at bounding box center [178, 88] width 72 height 33
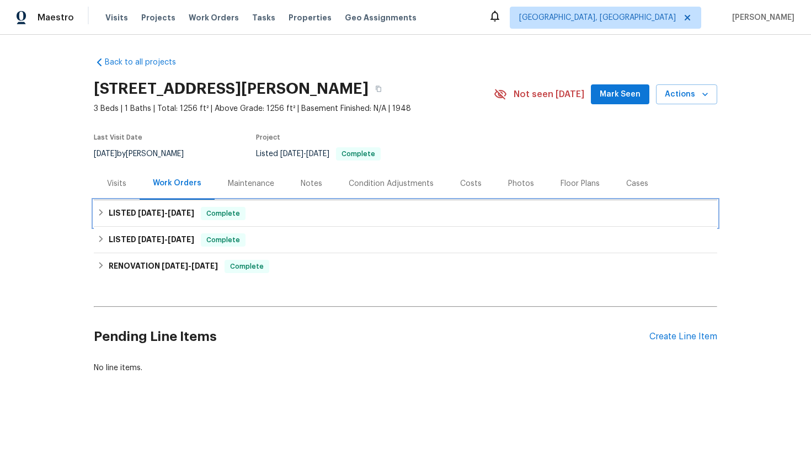
click at [183, 220] on div "LISTED 7/13/25 - 7/13/25 Complete" at bounding box center [405, 213] width 623 height 26
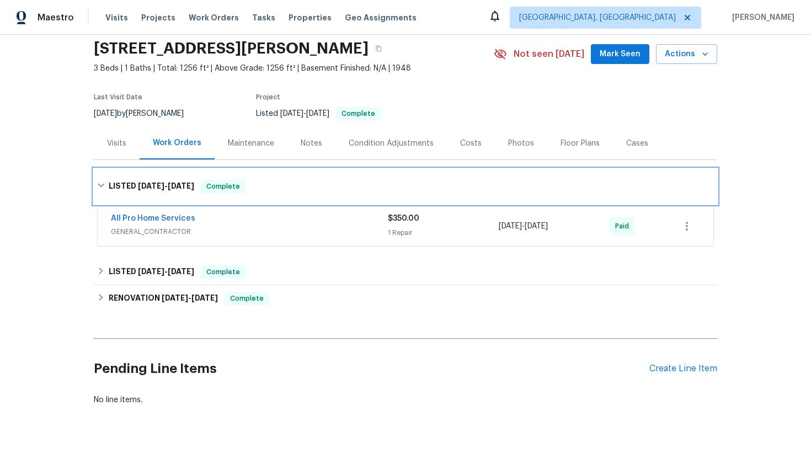
scroll to position [60, 0]
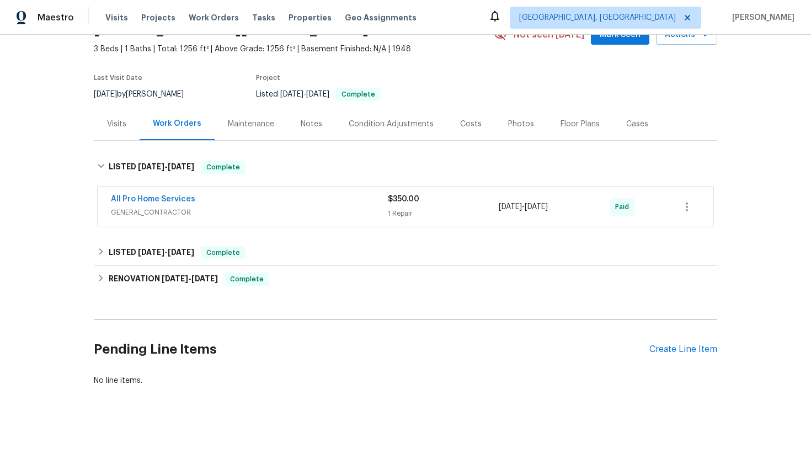
click at [216, 207] on span "GENERAL_CONTRACTOR" at bounding box center [249, 212] width 277 height 11
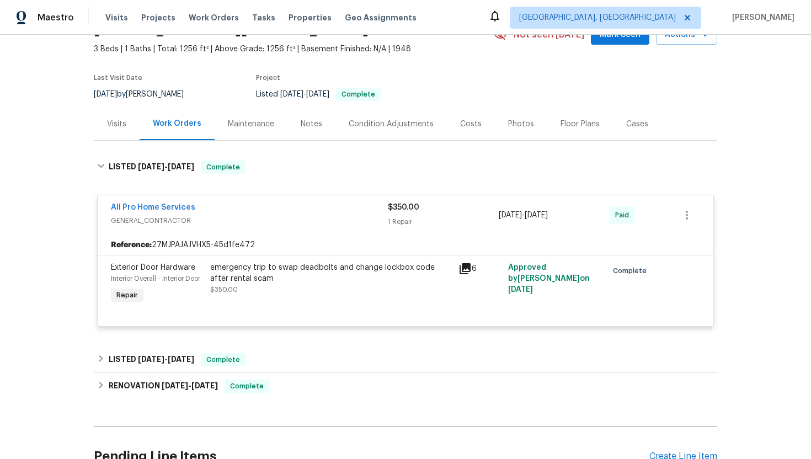
drag, startPoint x: 204, startPoint y: 207, endPoint x: 99, endPoint y: 204, distance: 104.8
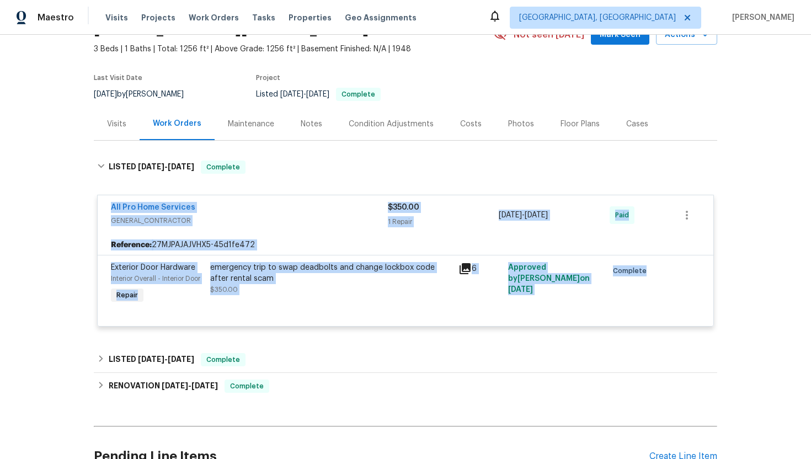
click at [223, 221] on span "GENERAL_CONTRACTOR" at bounding box center [249, 220] width 277 height 11
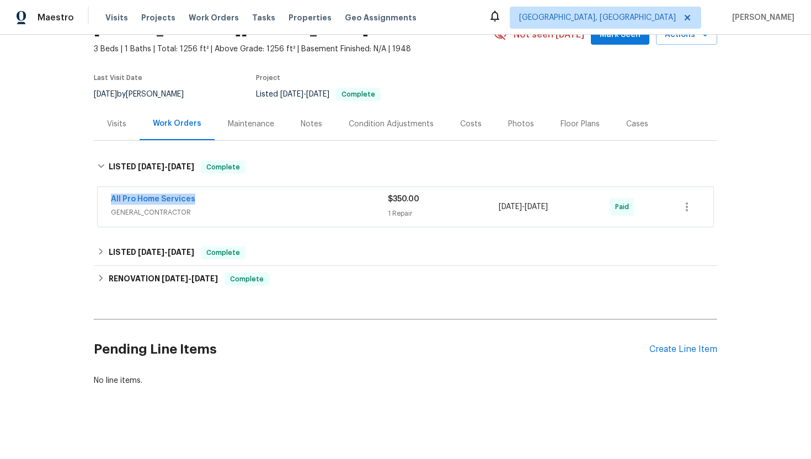
drag, startPoint x: 203, startPoint y: 202, endPoint x: 96, endPoint y: 199, distance: 107.1
click at [96, 199] on div "All Pro Home Services GENERAL_CONTRACTOR $350.00 1 Repair 7/13/2025 - 7/13/2025…" at bounding box center [405, 208] width 623 height 46
copy link "All Pro Home Services"
drag, startPoint x: 580, startPoint y: 205, endPoint x: 482, endPoint y: 205, distance: 98.2
click at [482, 205] on div "All Pro Home Services GENERAL_CONTRACTOR $350.00 1 Repair 7/13/2025 - 7/13/2025…" at bounding box center [392, 207] width 563 height 26
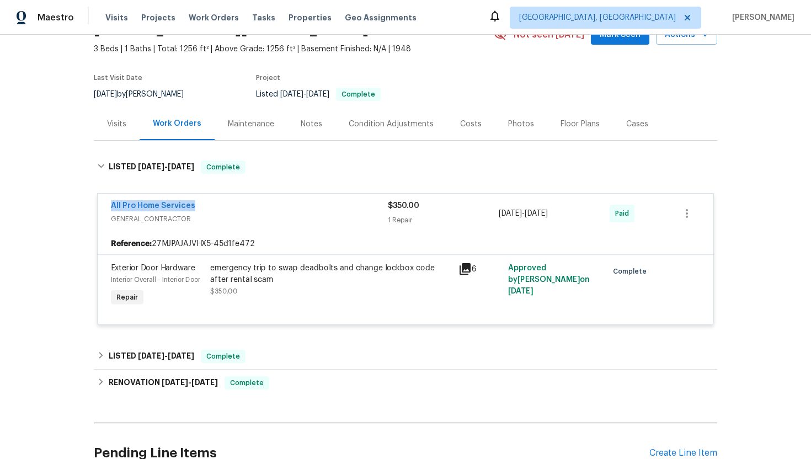
copy div "1 Repair 7/13/2025 - 7/13/2025"
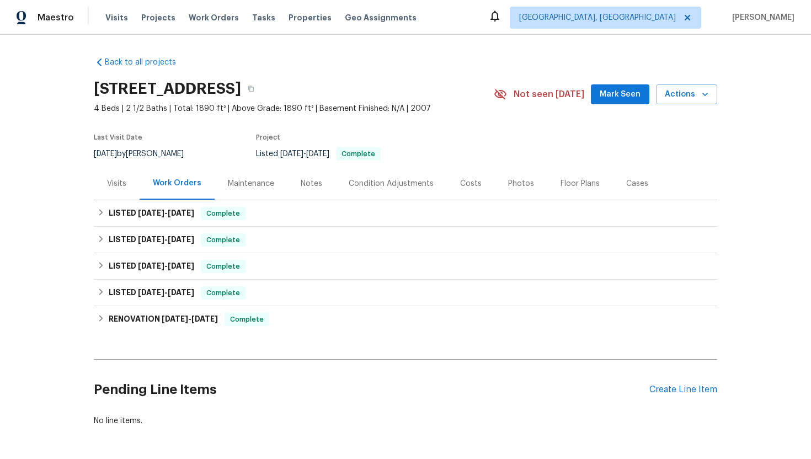
click at [117, 176] on div "Visits" at bounding box center [117, 183] width 46 height 33
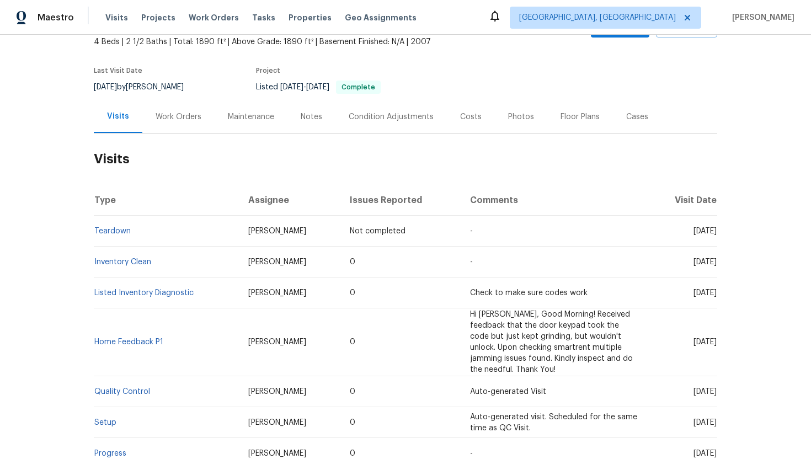
scroll to position [93, 0]
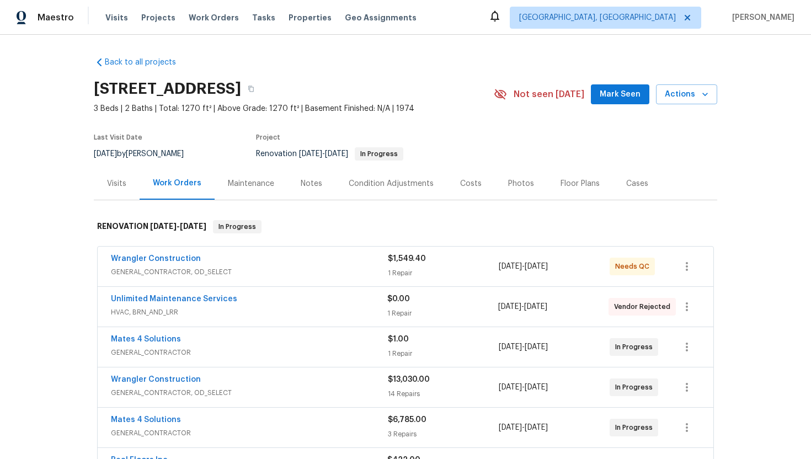
click at [121, 184] on div "Visits" at bounding box center [116, 183] width 19 height 11
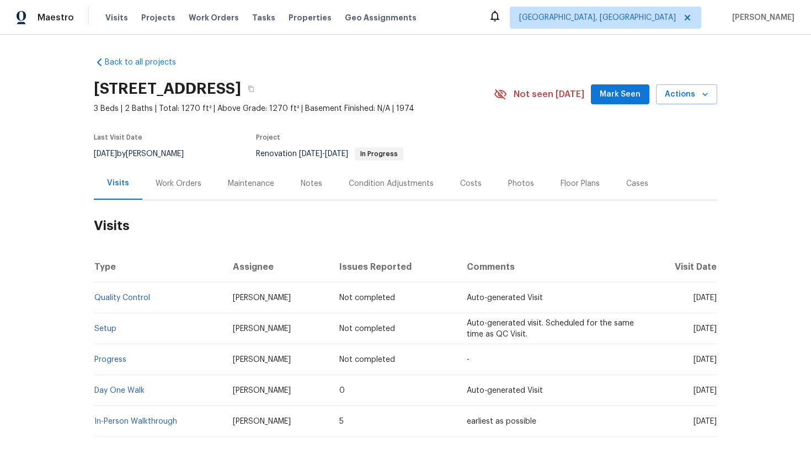
drag, startPoint x: 672, startPoint y: 361, endPoint x: 716, endPoint y: 363, distance: 43.6
click at [716, 363] on span "[DATE]" at bounding box center [704, 360] width 23 height 8
copy span "[DATE]"
click at [181, 169] on div "Work Orders" at bounding box center [178, 183] width 72 height 33
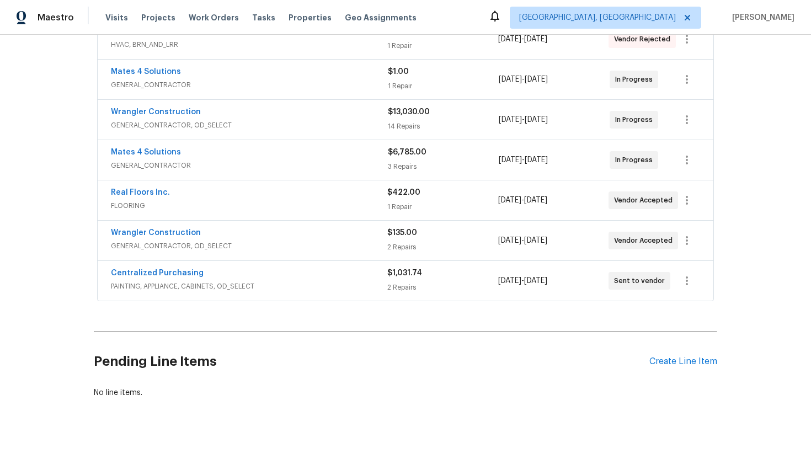
scroll to position [282, 0]
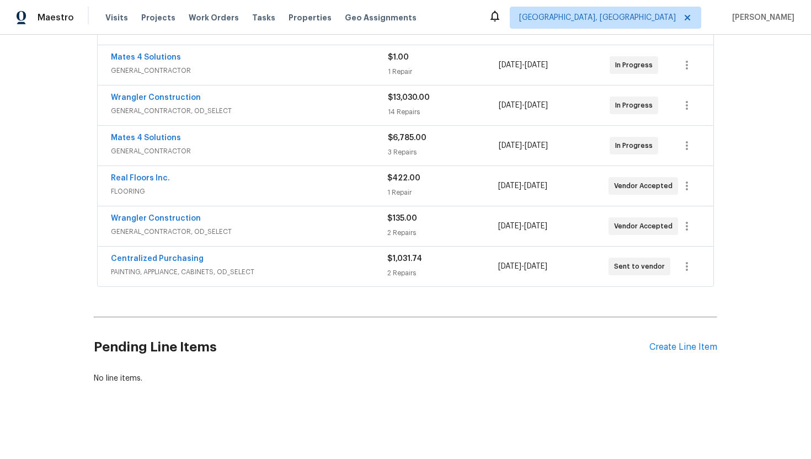
click at [176, 341] on h2 "Pending Line Items" at bounding box center [371, 347] width 555 height 51
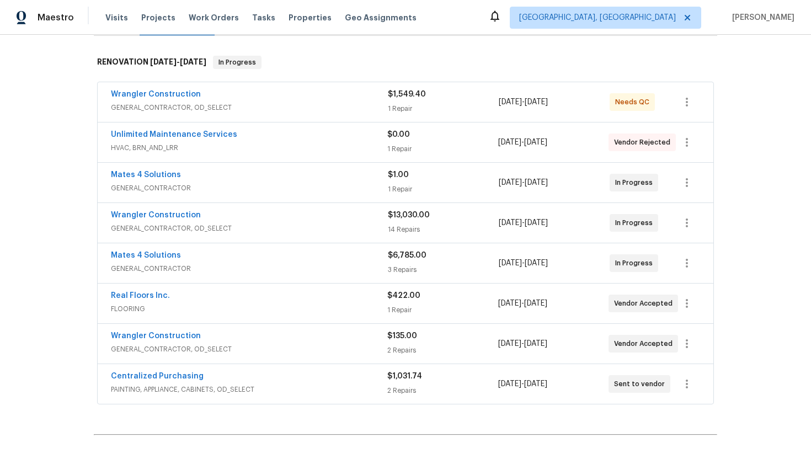
scroll to position [163, 0]
